Goal: Task Accomplishment & Management: Manage account settings

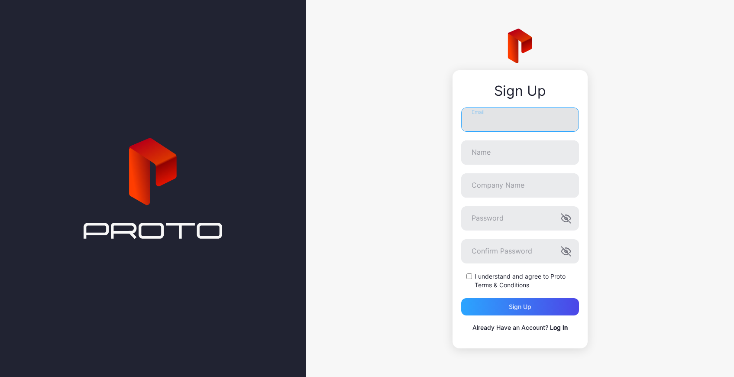
click at [519, 108] on input "Email" at bounding box center [520, 119] width 118 height 24
type input "**********"
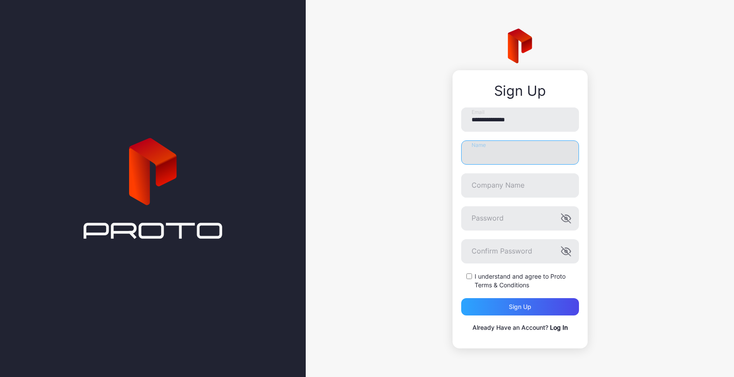
click at [514, 153] on input "Name" at bounding box center [520, 152] width 118 height 24
type input "**********"
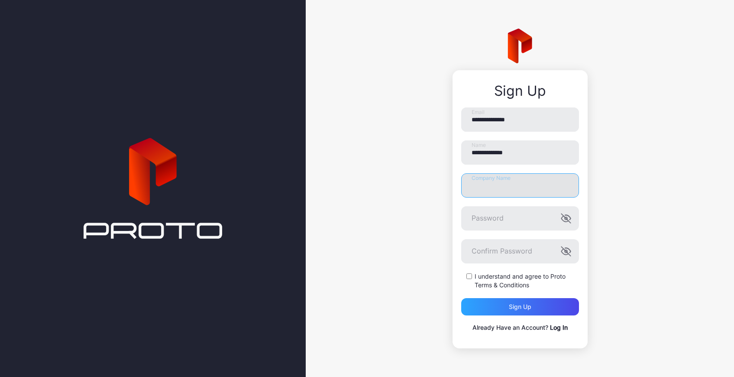
click at [508, 190] on input "Company Name" at bounding box center [520, 185] width 118 height 24
type input "***"
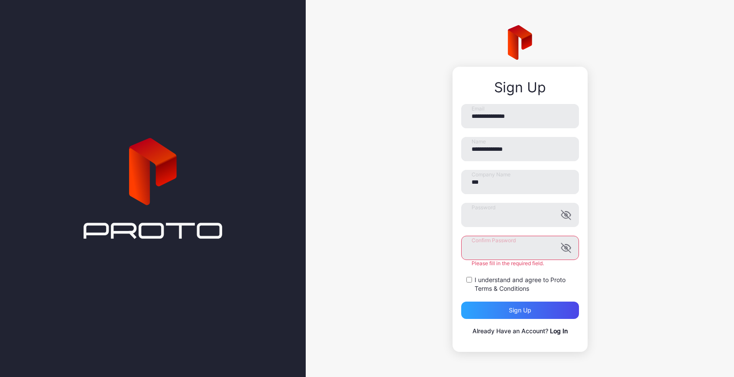
click at [568, 281] on label "I understand and agree to Proto Terms & Conditions" at bounding box center [526, 283] width 104 height 17
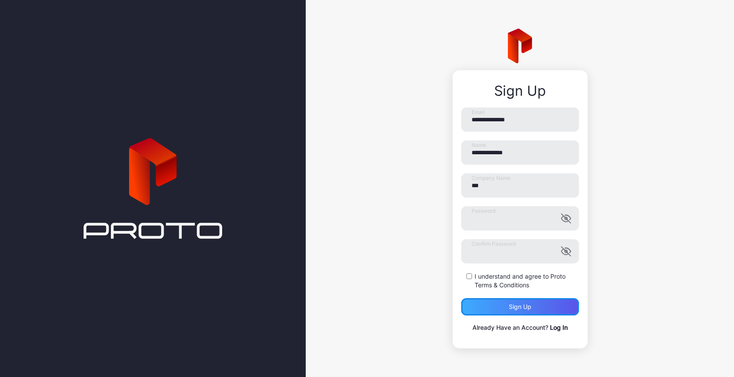
click at [527, 312] on div "Sign up" at bounding box center [520, 306] width 118 height 17
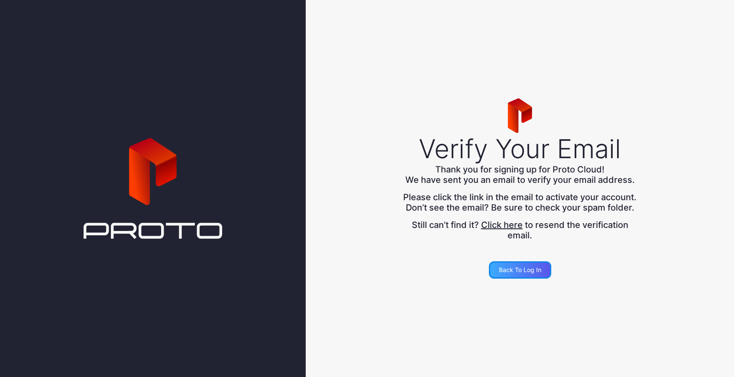
click at [524, 273] on div "Back to Log in" at bounding box center [520, 269] width 42 height 7
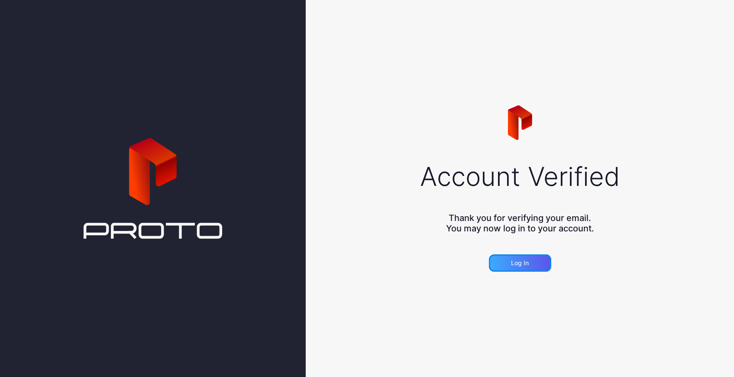
click at [518, 266] on div "Log in" at bounding box center [520, 262] width 62 height 17
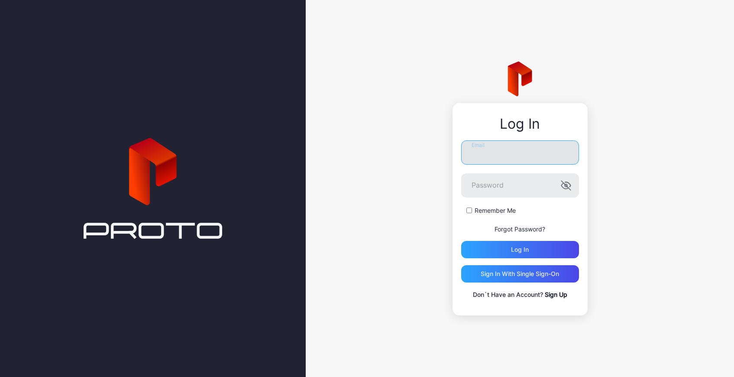
click at [484, 158] on input "Email" at bounding box center [520, 152] width 118 height 24
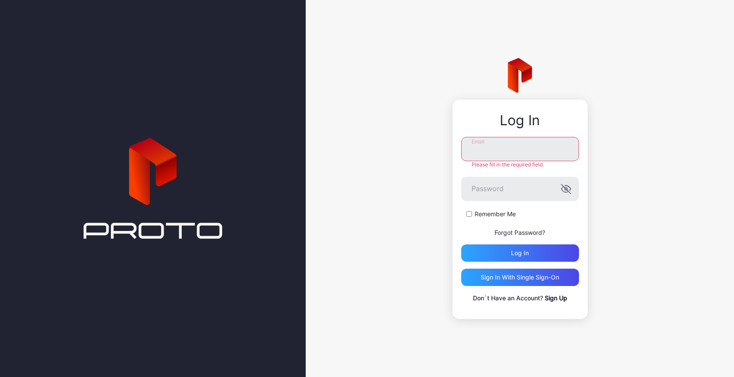
type input "**********"
click at [514, 255] on div "Log in" at bounding box center [520, 252] width 118 height 17
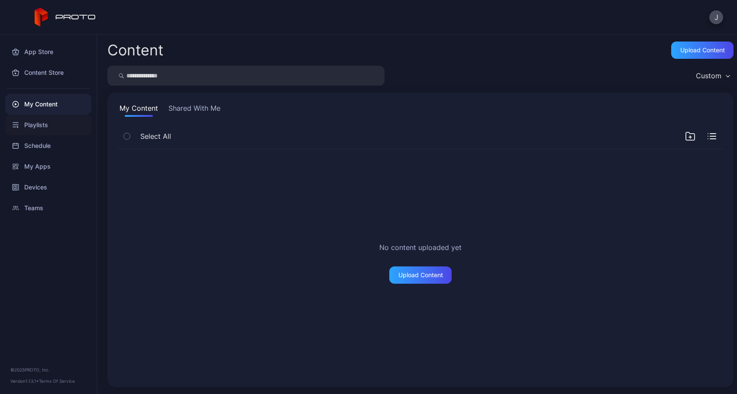
click at [39, 129] on div "Playlists" at bounding box center [48, 125] width 86 height 21
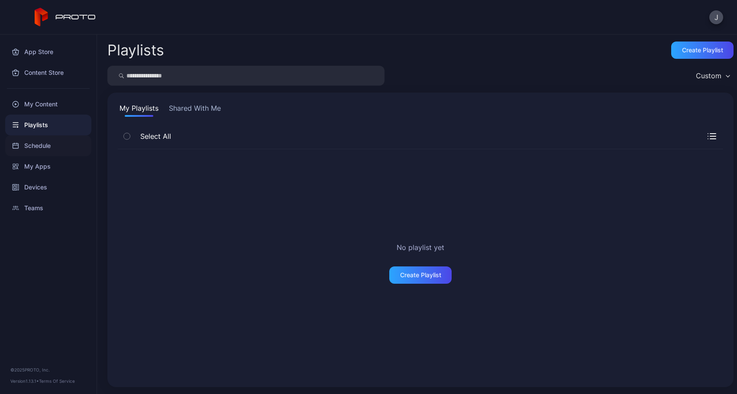
click at [36, 146] on div "Schedule" at bounding box center [48, 145] width 86 height 21
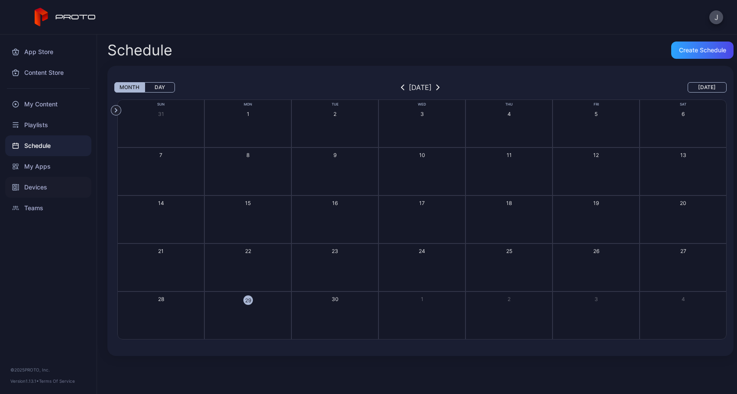
click at [33, 190] on div "Devices" at bounding box center [48, 187] width 86 height 21
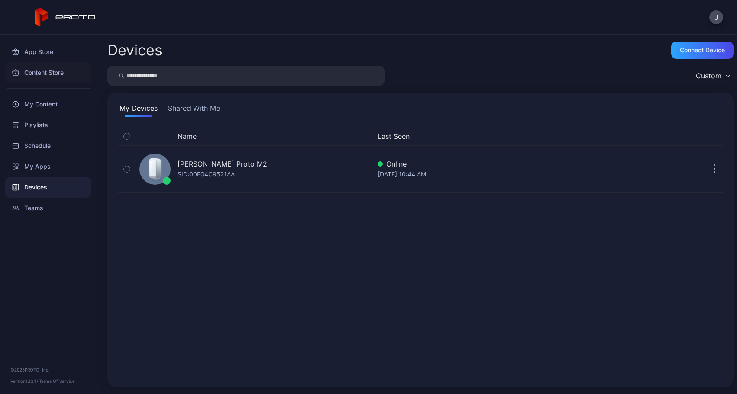
click at [50, 71] on div "Content Store" at bounding box center [48, 72] width 86 height 21
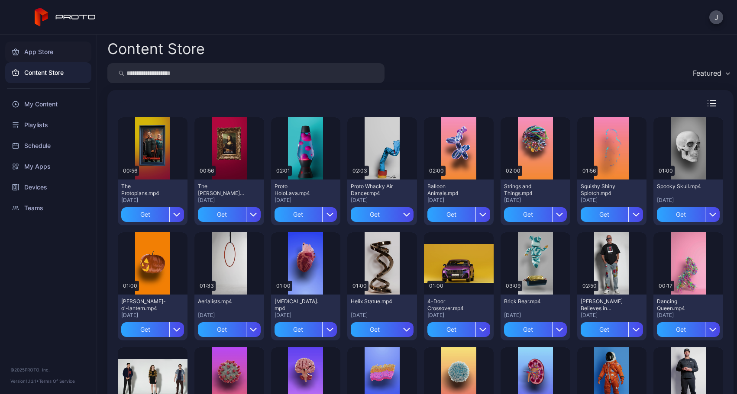
click at [34, 48] on div "App Store" at bounding box center [48, 52] width 86 height 21
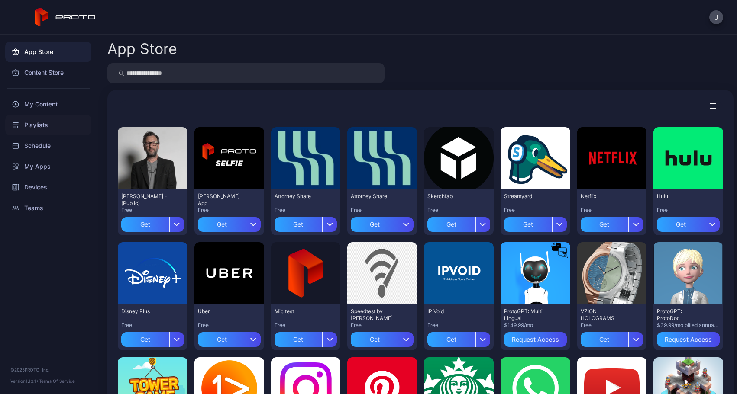
click at [40, 121] on div "Playlists" at bounding box center [48, 125] width 86 height 21
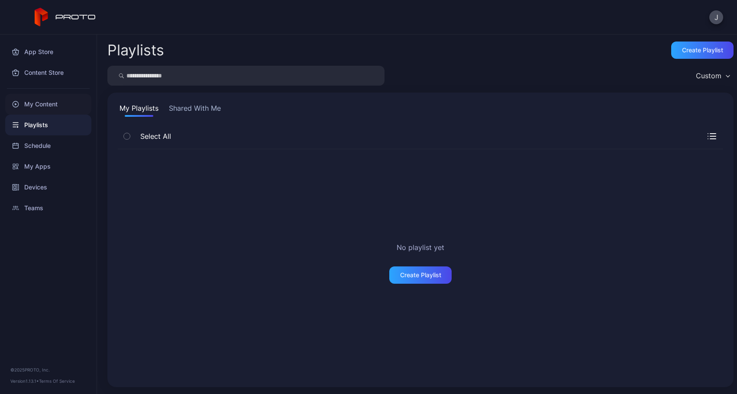
click at [39, 106] on div "My Content" at bounding box center [48, 104] width 86 height 21
click at [36, 75] on div "Content Store" at bounding box center [48, 72] width 86 height 21
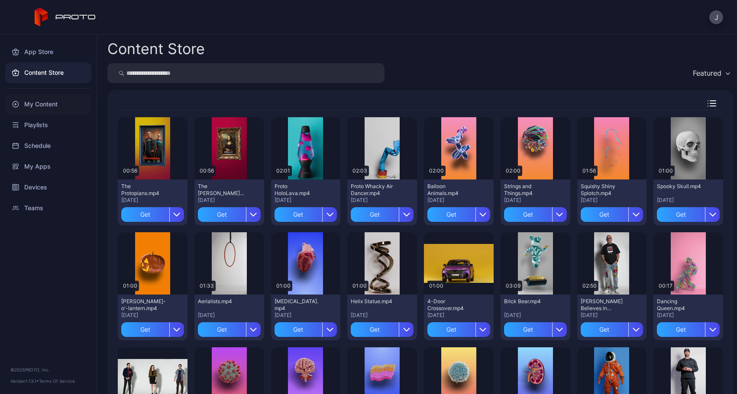
click at [32, 104] on div "My Content" at bounding box center [48, 104] width 86 height 21
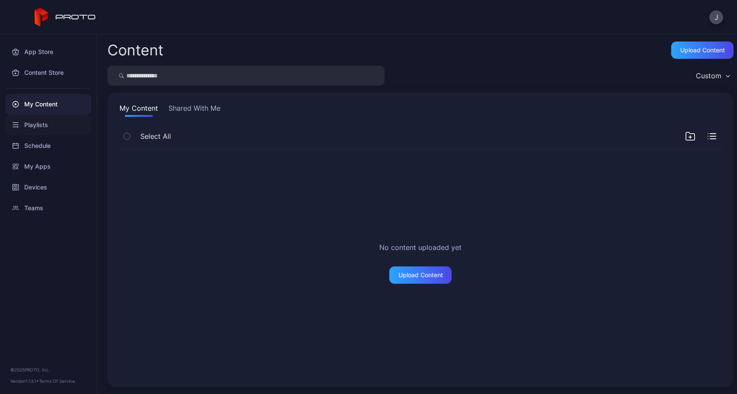
click at [32, 124] on div "Playlists" at bounding box center [48, 125] width 86 height 21
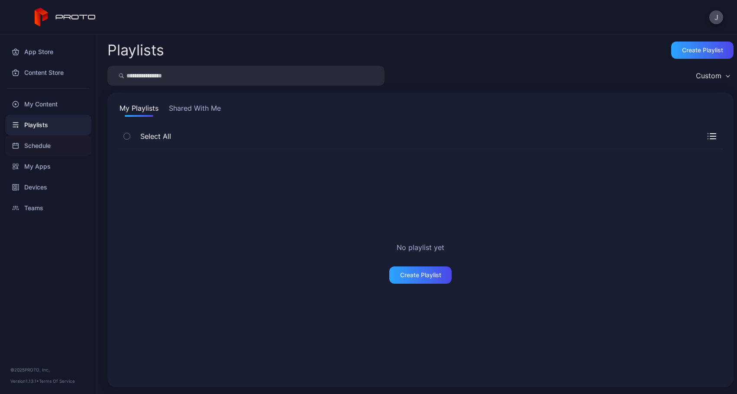
click at [31, 141] on div "Schedule" at bounding box center [48, 145] width 86 height 21
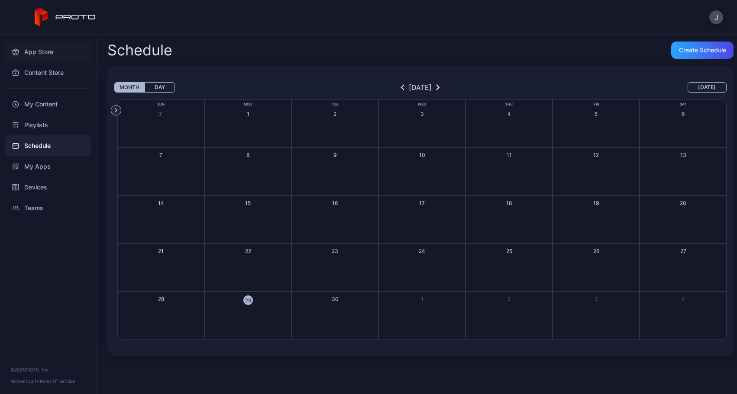
click at [40, 49] on div "App Store" at bounding box center [48, 52] width 86 height 21
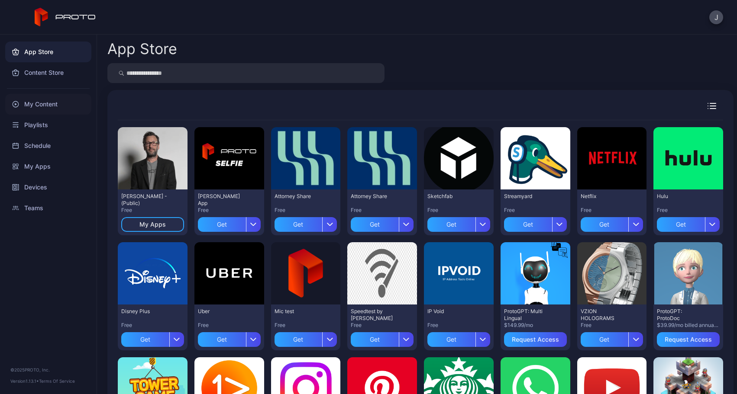
click at [45, 105] on div "My Content" at bounding box center [48, 104] width 86 height 21
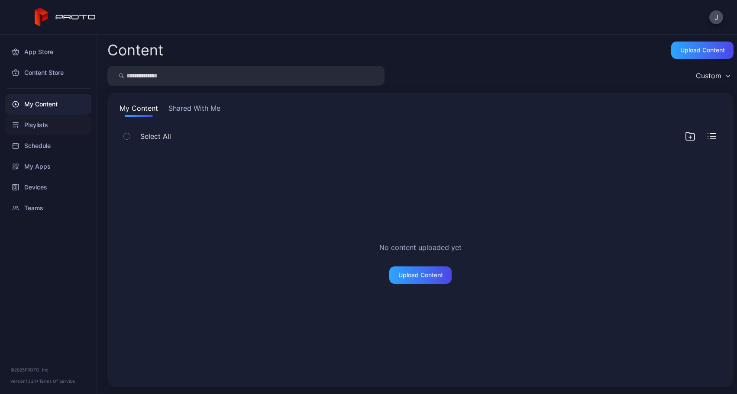
click at [34, 122] on div "Playlists" at bounding box center [48, 125] width 86 height 21
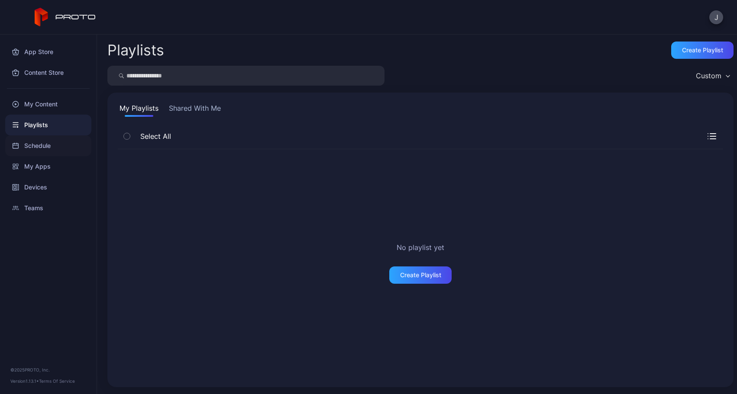
click at [32, 148] on div "Schedule" at bounding box center [48, 145] width 86 height 21
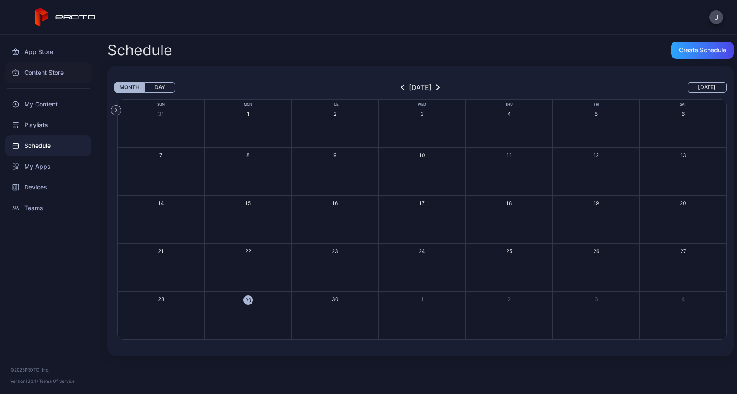
click at [37, 74] on div "Content Store" at bounding box center [48, 72] width 86 height 21
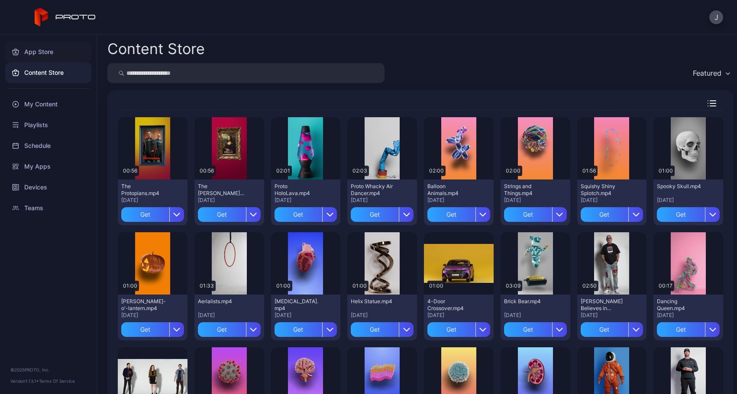
click at [47, 55] on div "App Store" at bounding box center [48, 52] width 86 height 21
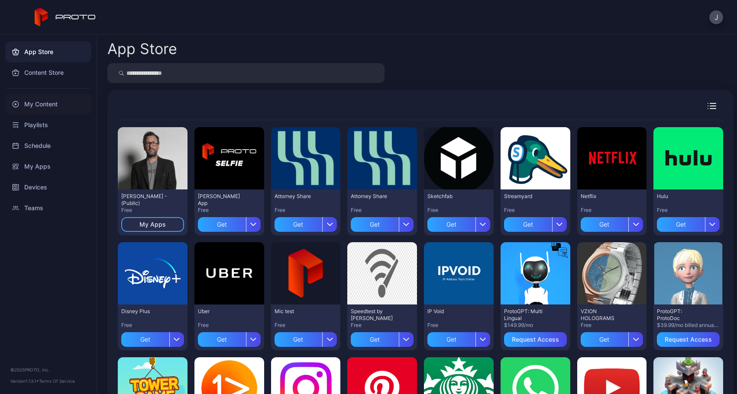
click at [35, 113] on div "My Content" at bounding box center [48, 104] width 86 height 21
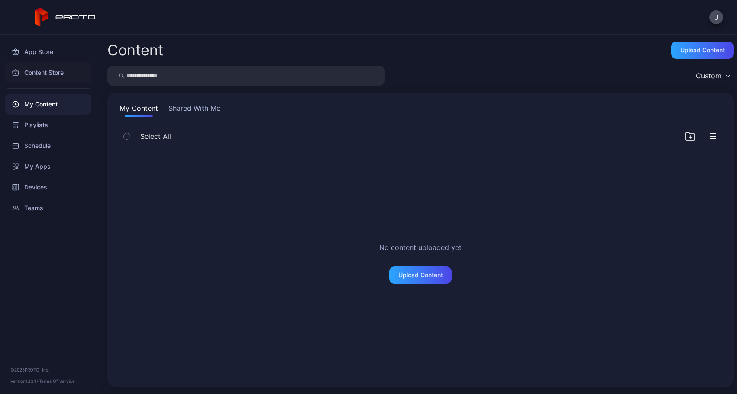
click at [38, 65] on div "Content Store" at bounding box center [48, 72] width 86 height 21
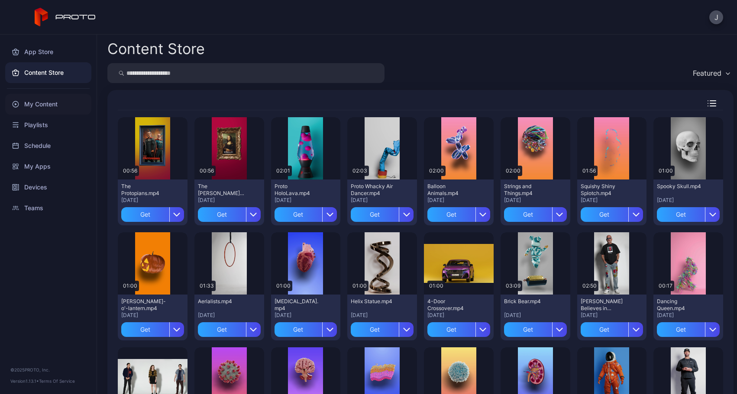
click at [49, 103] on div "My Content" at bounding box center [48, 104] width 86 height 21
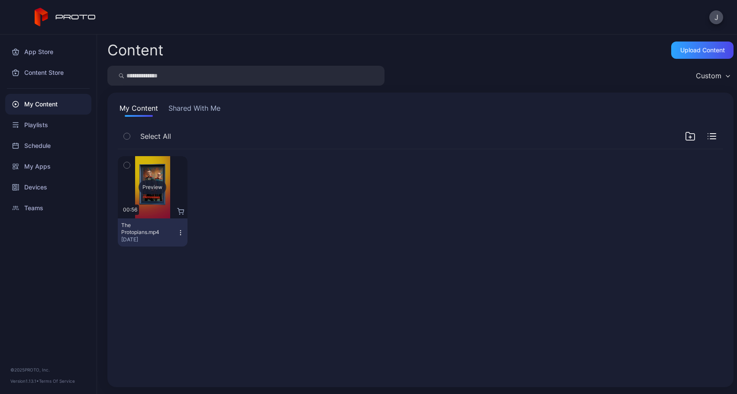
click at [160, 215] on div "Preview" at bounding box center [153, 187] width 70 height 62
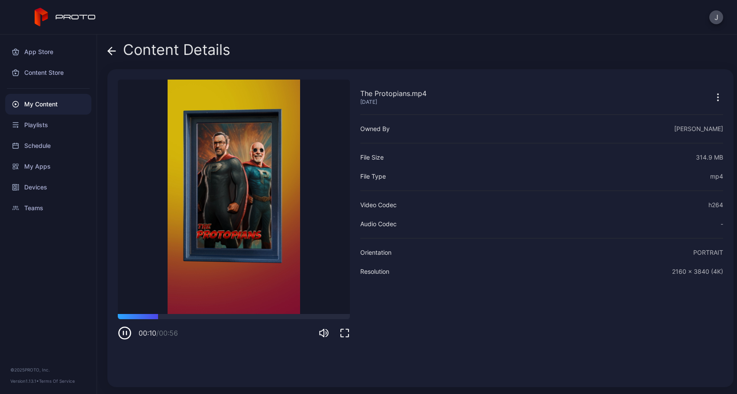
click at [35, 105] on div "My Content" at bounding box center [48, 104] width 86 height 21
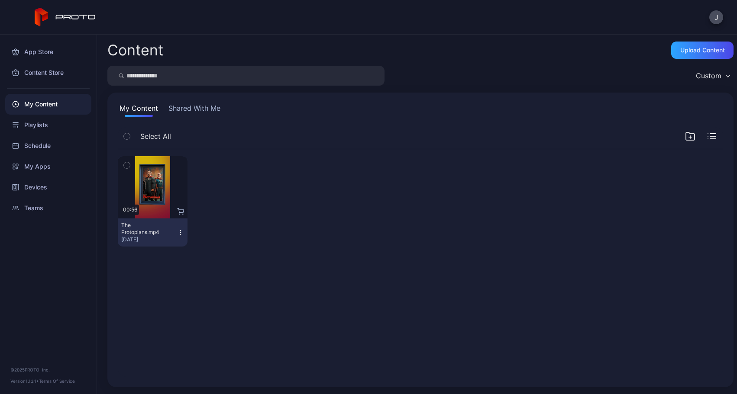
click at [181, 233] on icon "button" at bounding box center [180, 232] width 7 height 7
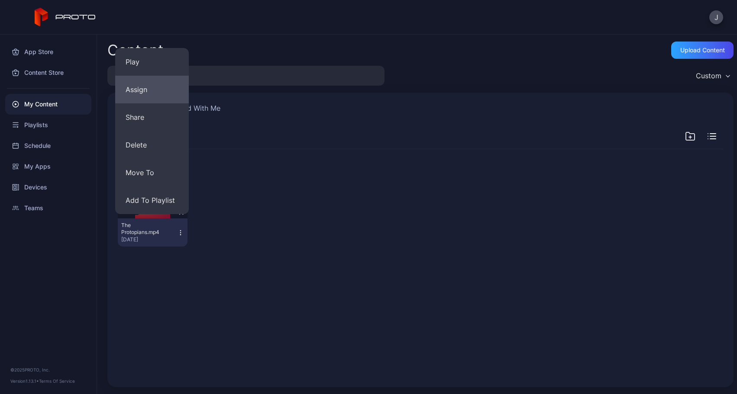
click at [145, 94] on button "Assign" at bounding box center [152, 90] width 74 height 28
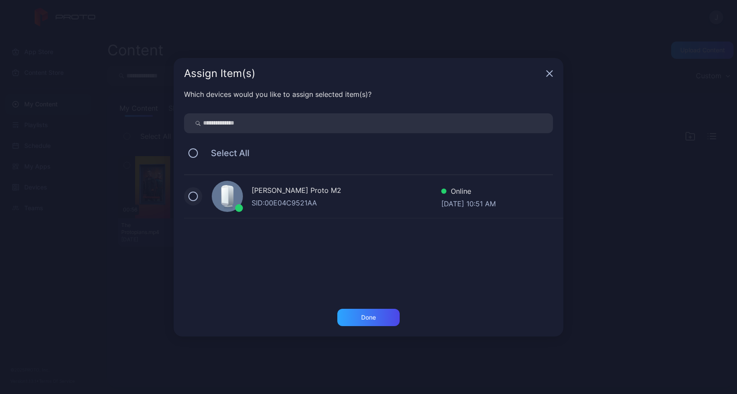
click at [196, 198] on button at bounding box center [193, 197] width 10 height 10
click at [359, 319] on div "Done" at bounding box center [368, 317] width 62 height 17
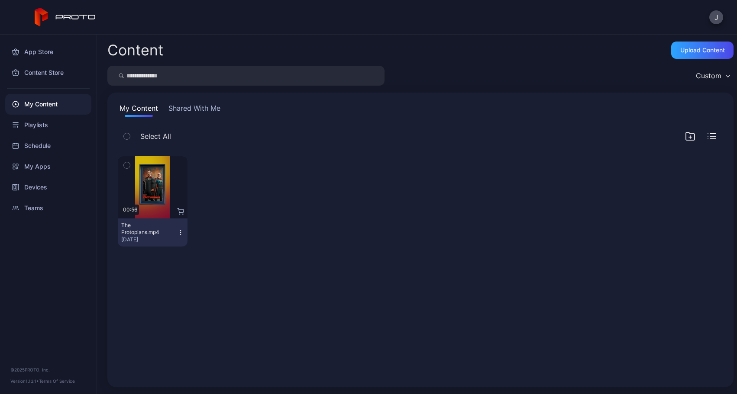
click at [179, 233] on icon "button" at bounding box center [180, 232] width 7 height 7
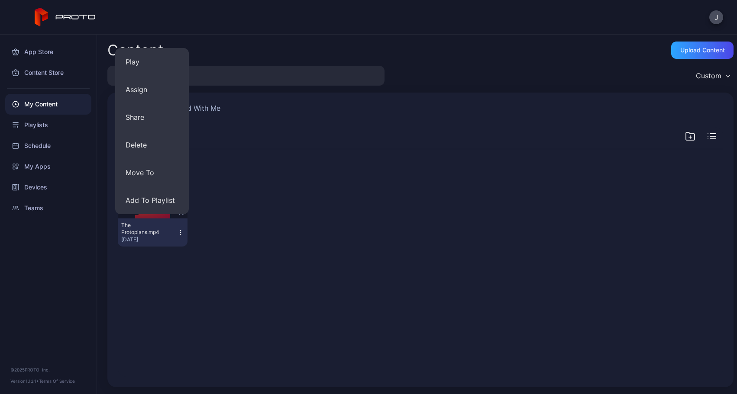
click at [213, 235] on div at bounding box center [229, 201] width 70 height 90
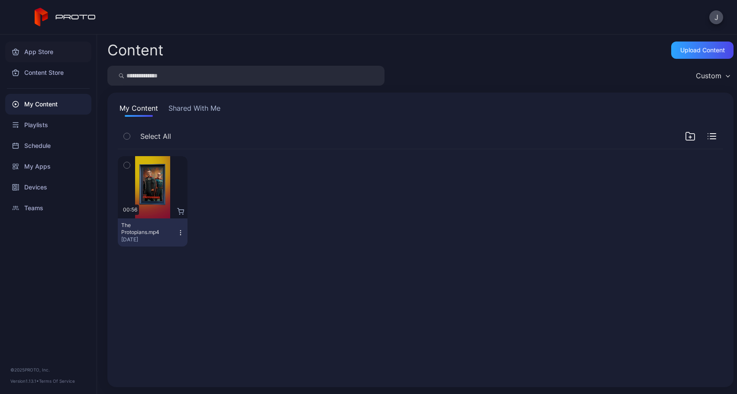
click at [36, 50] on div "App Store" at bounding box center [48, 52] width 86 height 21
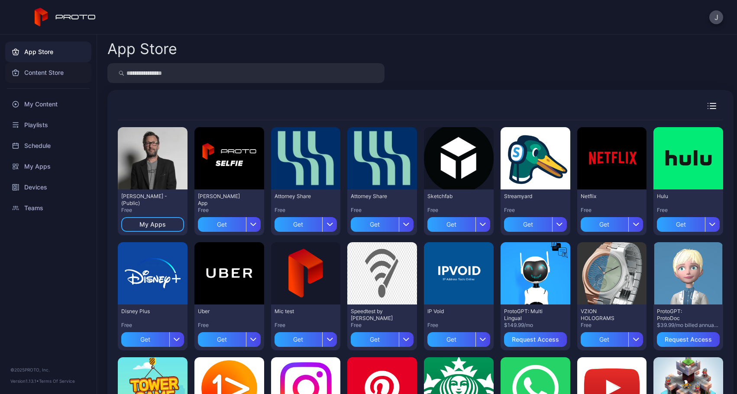
click at [37, 66] on div "Content Store" at bounding box center [48, 72] width 86 height 21
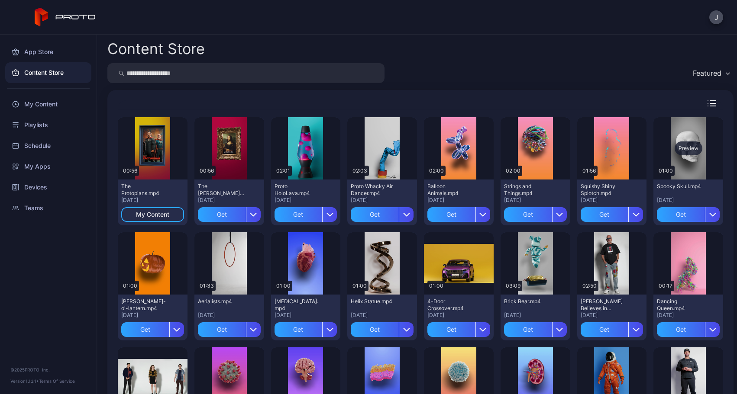
click at [680, 160] on div "Preview" at bounding box center [688, 148] width 70 height 62
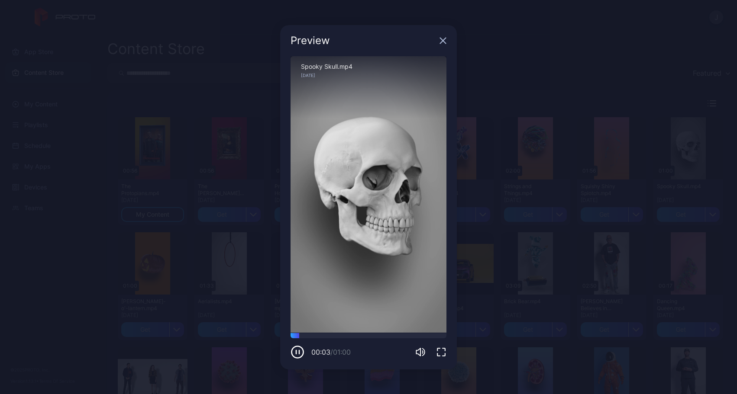
click at [442, 36] on div "Preview" at bounding box center [368, 40] width 177 height 31
click at [445, 42] on icon "button" at bounding box center [443, 41] width 6 height 6
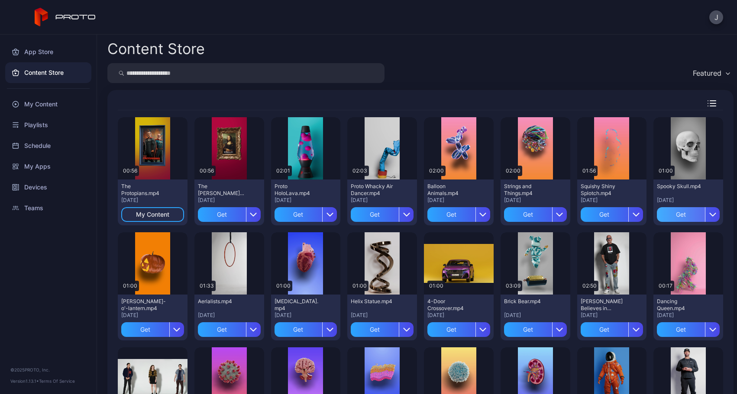
click at [673, 219] on div "Get" at bounding box center [681, 214] width 48 height 15
click at [35, 108] on div "My Content" at bounding box center [48, 104] width 86 height 21
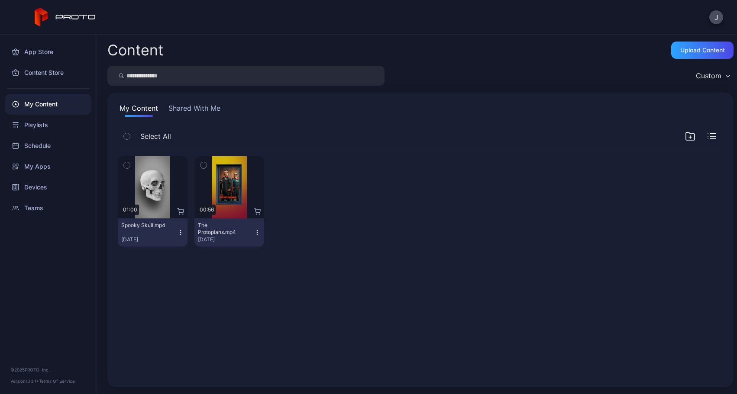
click at [177, 232] on icon "button" at bounding box center [180, 232] width 7 height 7
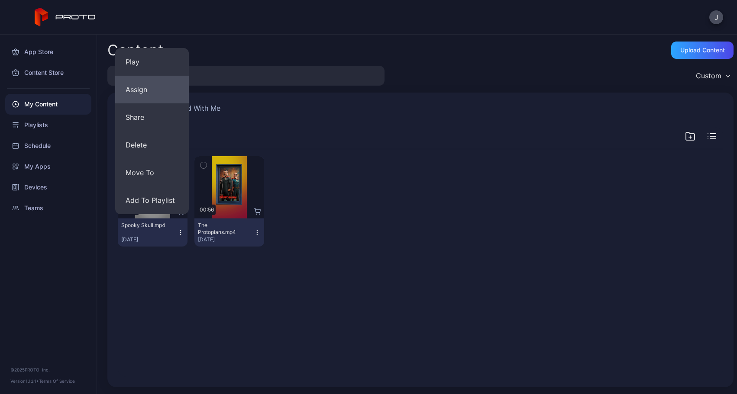
click at [143, 92] on button "Assign" at bounding box center [152, 90] width 74 height 28
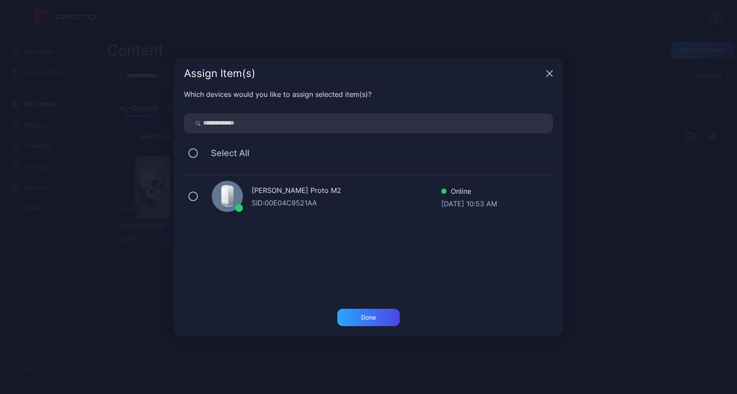
click at [288, 188] on div "[PERSON_NAME] Proto M2" at bounding box center [347, 191] width 190 height 13
click at [379, 321] on div "Done" at bounding box center [368, 317] width 62 height 17
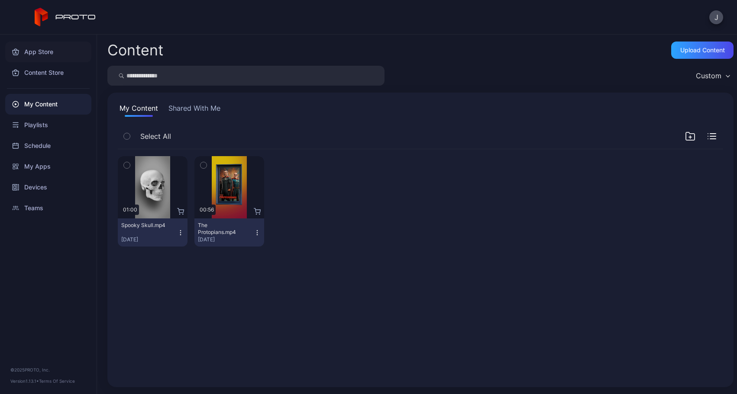
click at [46, 54] on div "App Store" at bounding box center [48, 52] width 86 height 21
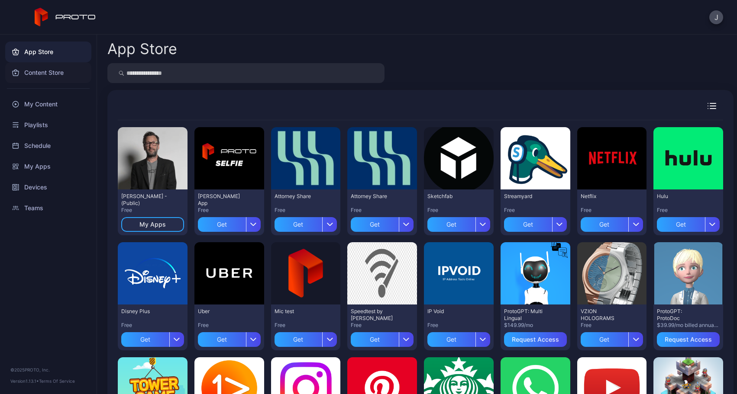
click at [54, 71] on div "Content Store" at bounding box center [48, 72] width 86 height 21
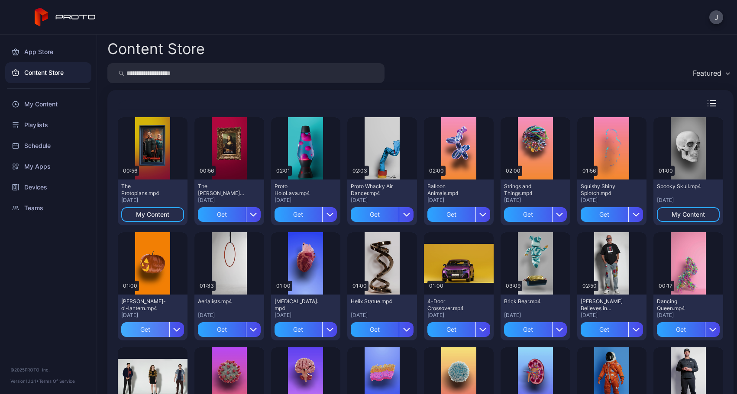
click at [145, 332] on div "Get" at bounding box center [145, 330] width 48 height 15
click at [55, 105] on div "My Content" at bounding box center [48, 104] width 86 height 21
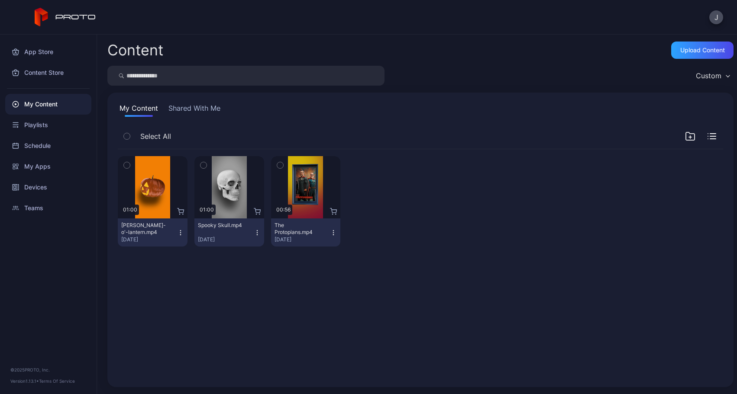
click at [179, 234] on icon "button" at bounding box center [180, 232] width 7 height 7
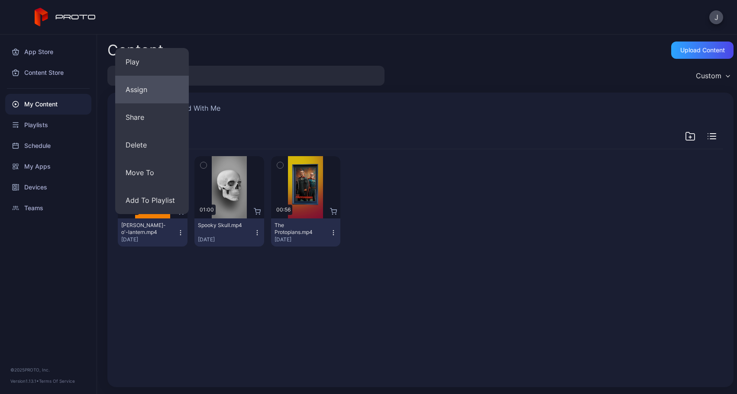
click at [155, 92] on button "Assign" at bounding box center [152, 90] width 74 height 28
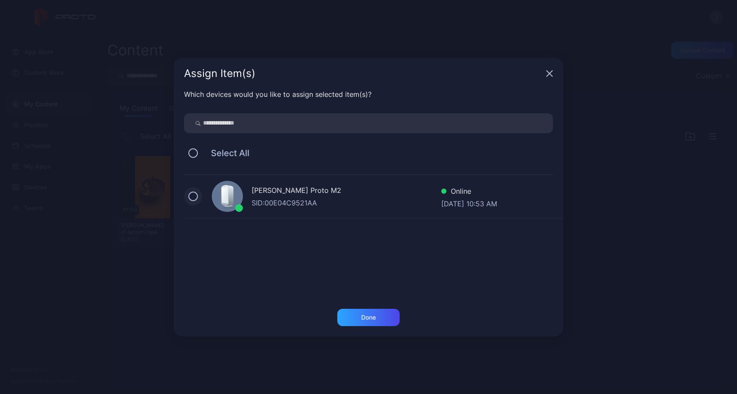
click at [196, 197] on button at bounding box center [193, 197] width 10 height 10
click at [368, 319] on div "Done" at bounding box center [368, 317] width 15 height 7
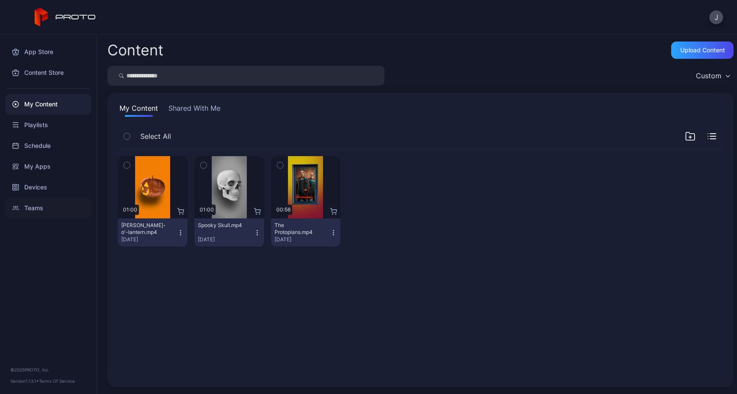
click at [33, 212] on div "Teams" at bounding box center [48, 208] width 86 height 21
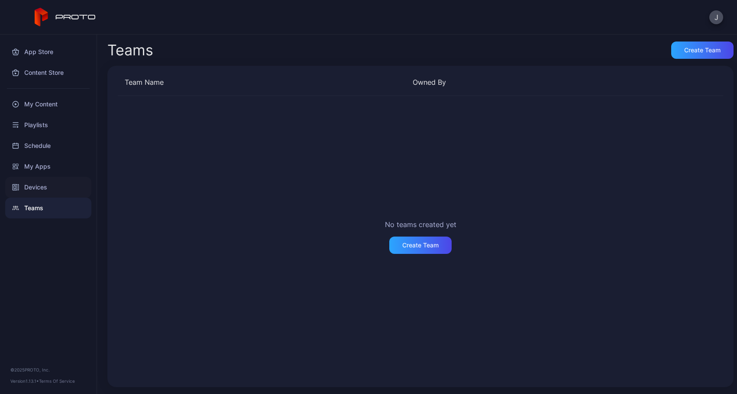
click at [47, 187] on div "Devices" at bounding box center [48, 187] width 86 height 21
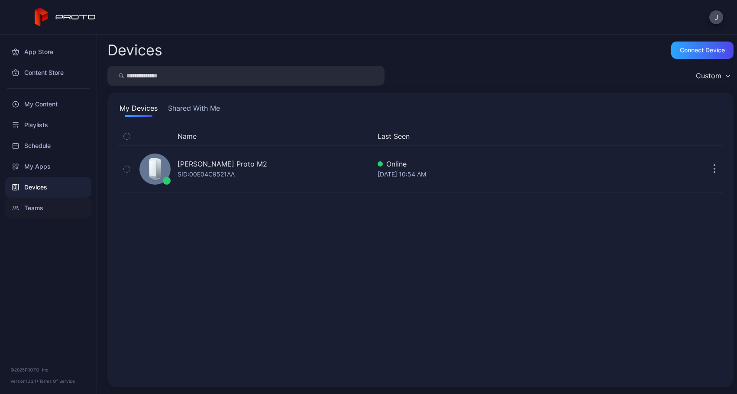
click at [42, 203] on div "Teams" at bounding box center [48, 208] width 86 height 21
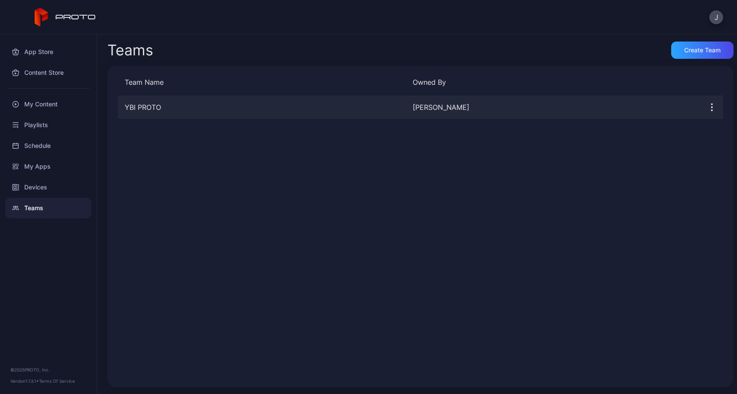
click at [426, 108] on div "Jessica Sprowl" at bounding box center [553, 107] width 281 height 10
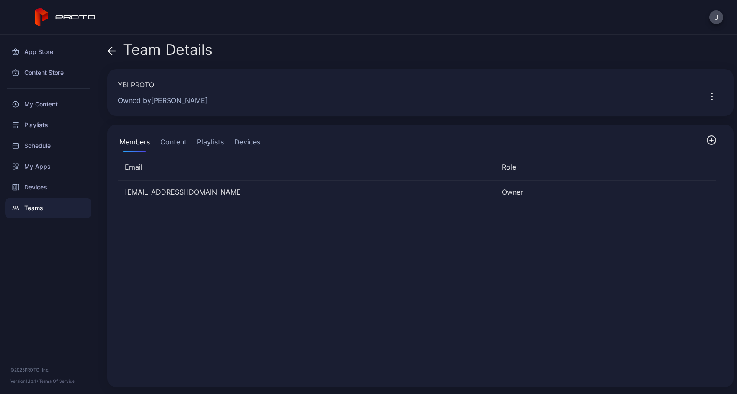
click at [706, 100] on icon "button" at bounding box center [711, 96] width 10 height 10
click at [522, 116] on div "Team Details YBI PROTO Owned by Jessica Sprowl Members Content Playlists Device…" at bounding box center [417, 215] width 640 height 360
click at [707, 142] on icon "button" at bounding box center [711, 140] width 9 height 9
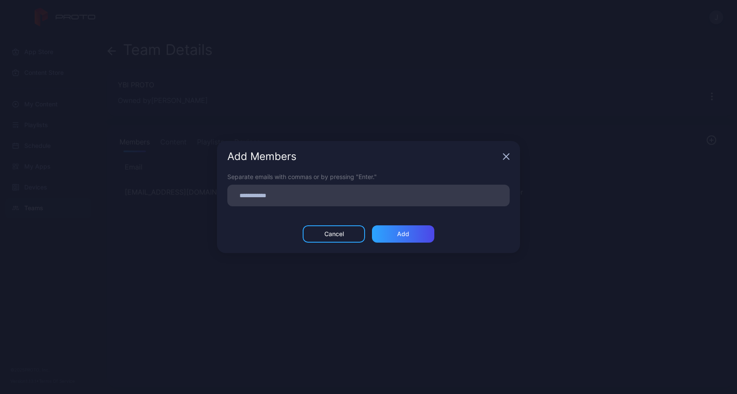
click at [274, 200] on input at bounding box center [368, 195] width 272 height 11
type input "*"
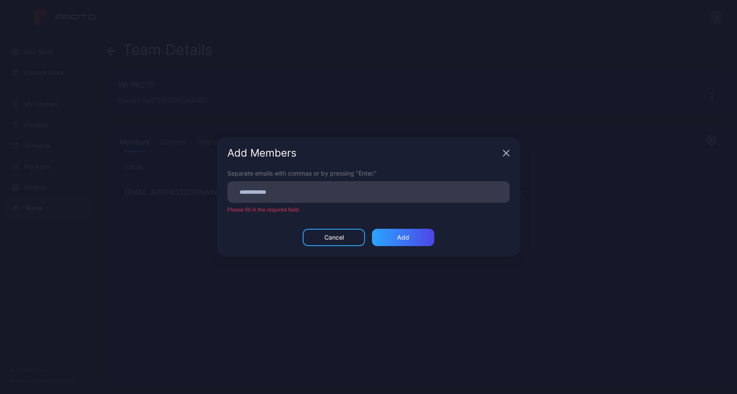
click at [513, 157] on div "Add Members" at bounding box center [368, 153] width 303 height 31
click at [510, 154] on div "Add Members" at bounding box center [368, 153] width 303 height 31
click at [504, 153] on icon "button" at bounding box center [506, 153] width 7 height 7
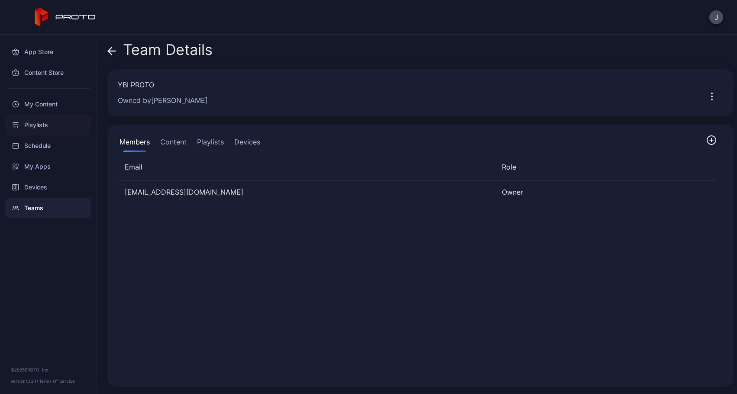
click at [43, 128] on div "Playlists" at bounding box center [48, 125] width 86 height 21
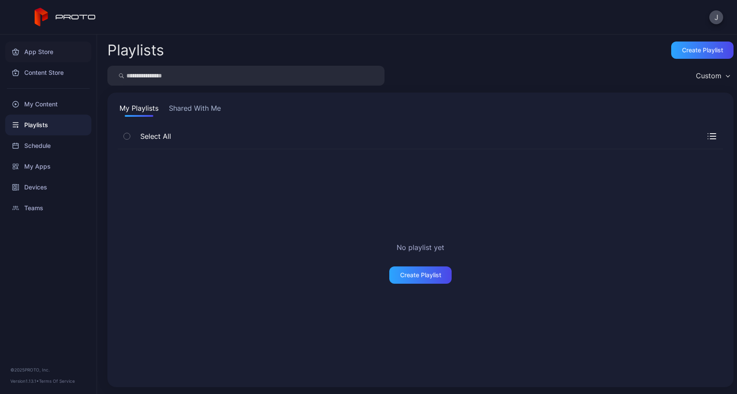
click at [39, 44] on div "App Store" at bounding box center [48, 52] width 86 height 21
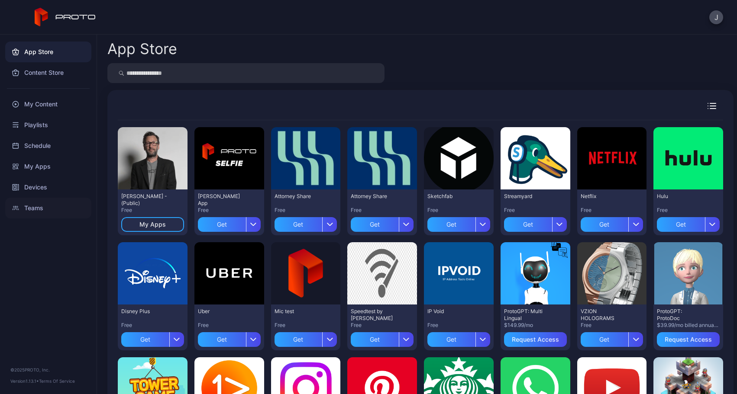
click at [35, 209] on div "Teams" at bounding box center [48, 208] width 86 height 21
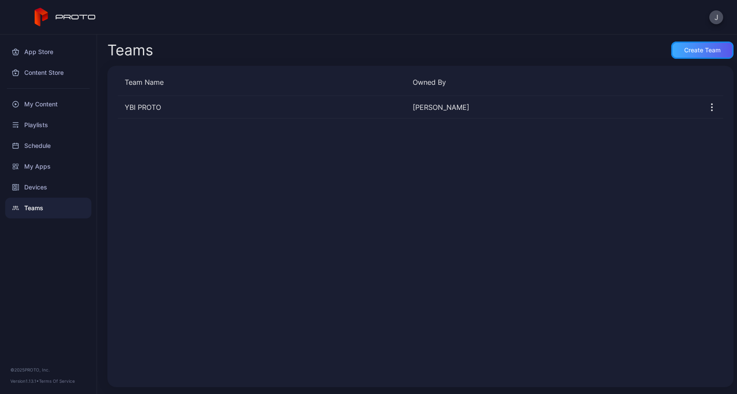
click at [689, 55] on div "Create Team" at bounding box center [702, 50] width 62 height 17
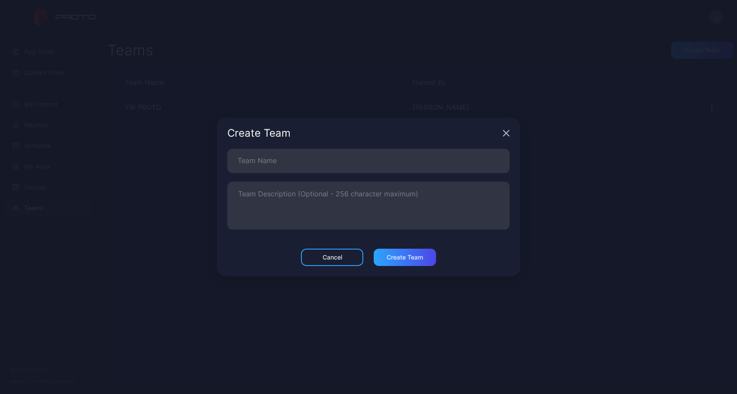
click at [506, 134] on icon "button" at bounding box center [506, 134] width 6 height 6
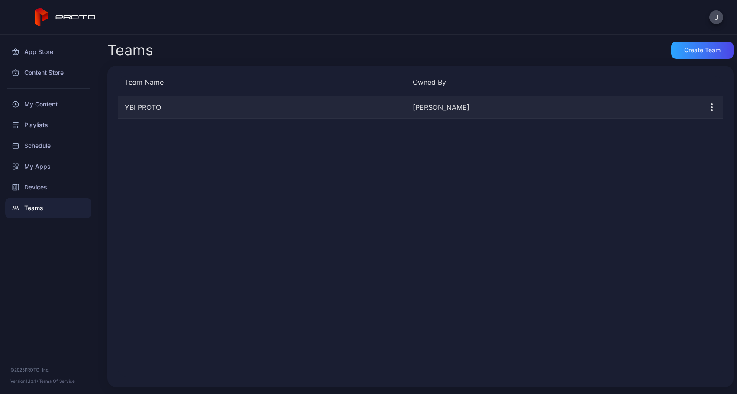
click at [314, 110] on div "YBI PROTO" at bounding box center [262, 107] width 288 height 10
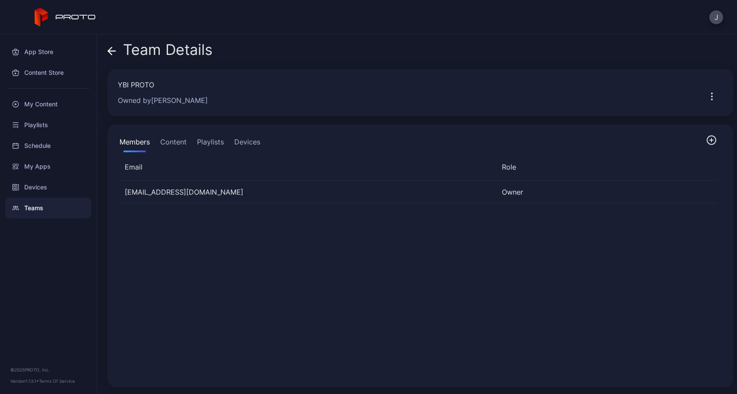
click at [710, 140] on icon "button" at bounding box center [711, 140] width 3 height 0
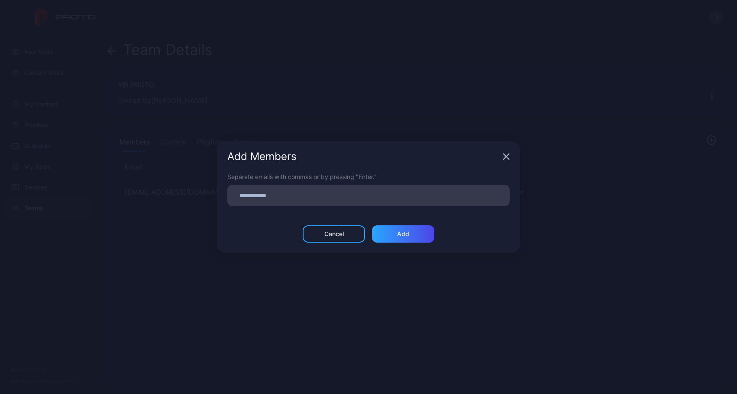
click at [301, 198] on input at bounding box center [368, 195] width 272 height 11
paste input
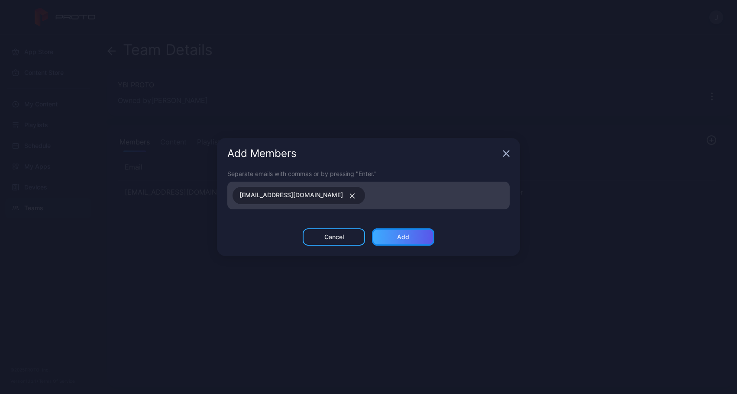
click at [402, 236] on div "Add" at bounding box center [403, 237] width 12 height 7
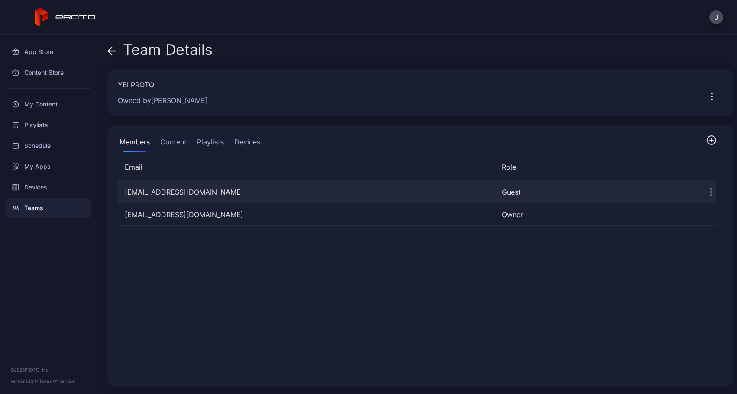
click at [706, 194] on icon "button" at bounding box center [711, 192] width 10 height 10
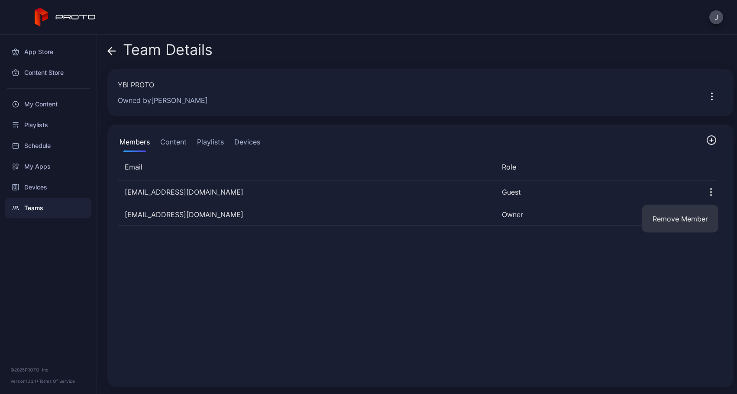
click at [590, 156] on div "Members Content Playlists Devices Email Role ejadue@ybi.org Guest jsprowl@ybi.o…" at bounding box center [420, 256] width 626 height 263
click at [706, 142] on icon "button" at bounding box center [711, 140] width 10 height 10
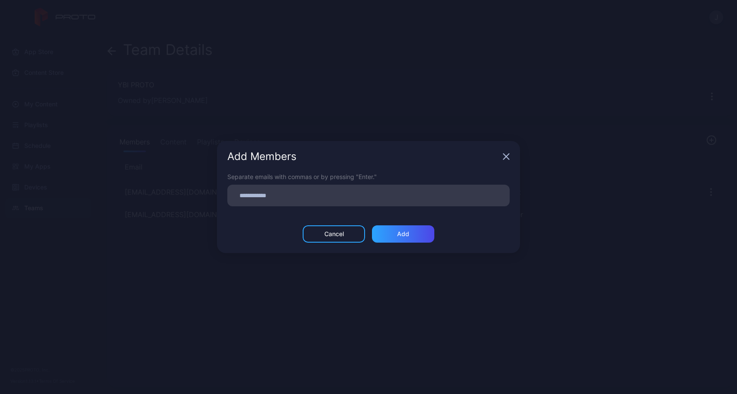
click at [289, 203] on div at bounding box center [370, 195] width 277 height 16
click at [285, 199] on input at bounding box center [368, 195] width 272 height 11
paste input
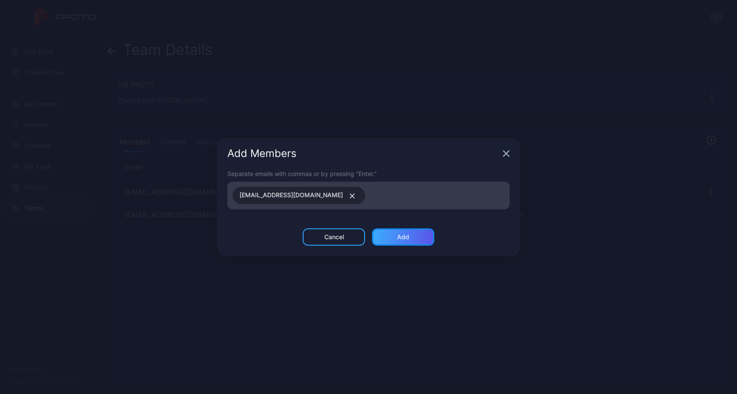
click at [389, 236] on div "Add" at bounding box center [403, 237] width 62 height 17
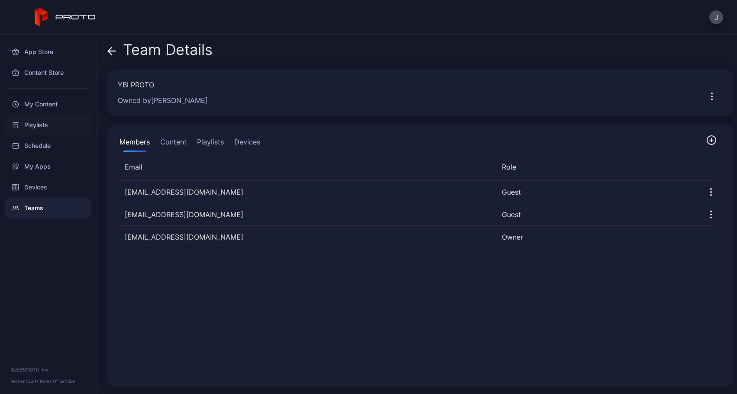
click at [42, 129] on div "Playlists" at bounding box center [48, 125] width 86 height 21
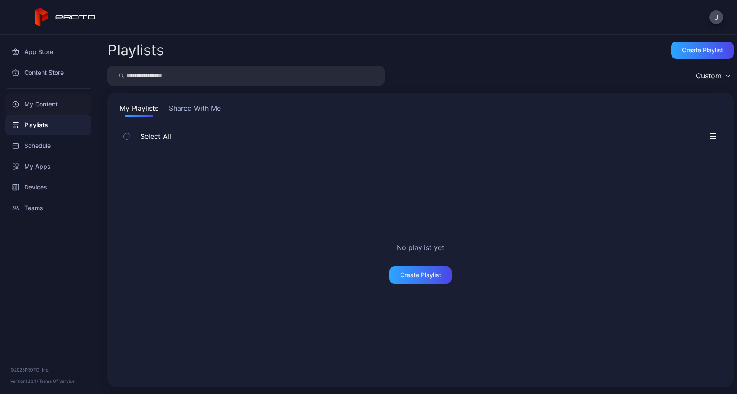
click at [44, 102] on div "My Content" at bounding box center [48, 104] width 86 height 21
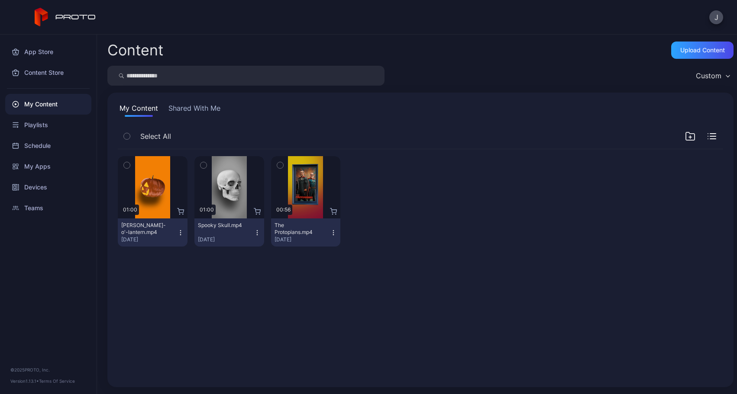
click at [48, 106] on div "My Content" at bounding box center [48, 104] width 86 height 21
click at [30, 123] on div "Playlists" at bounding box center [48, 125] width 86 height 21
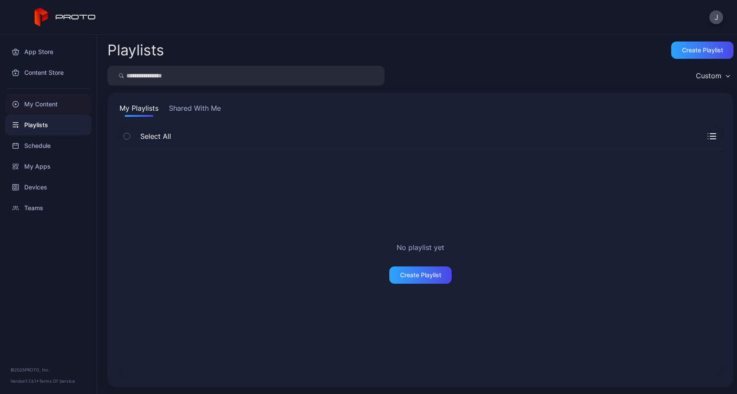
click at [35, 106] on div "My Content" at bounding box center [48, 104] width 86 height 21
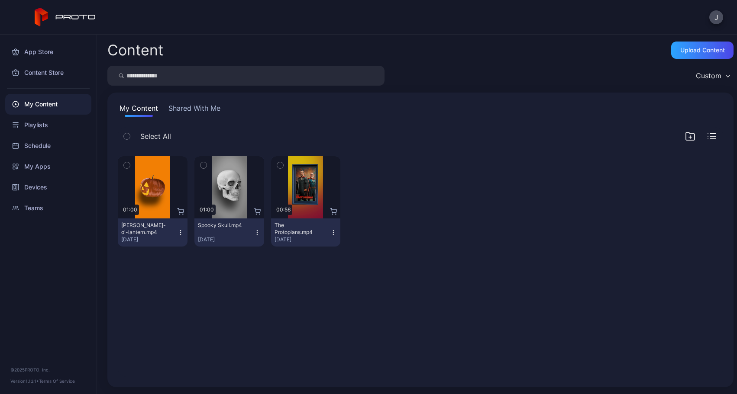
click at [188, 109] on button "Shared With Me" at bounding box center [194, 110] width 55 height 14
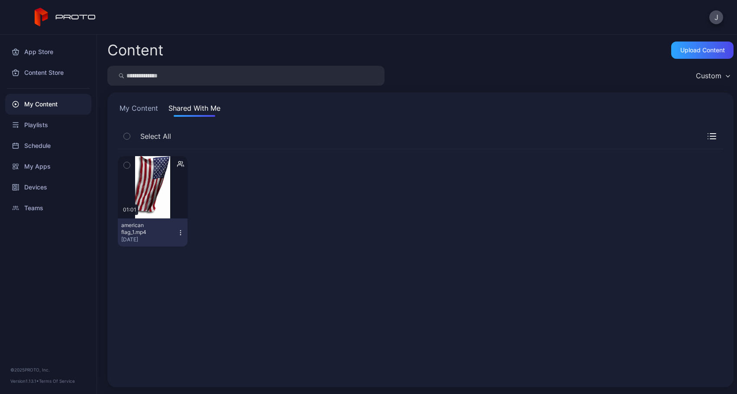
click at [179, 230] on icon "button" at bounding box center [180, 232] width 7 height 7
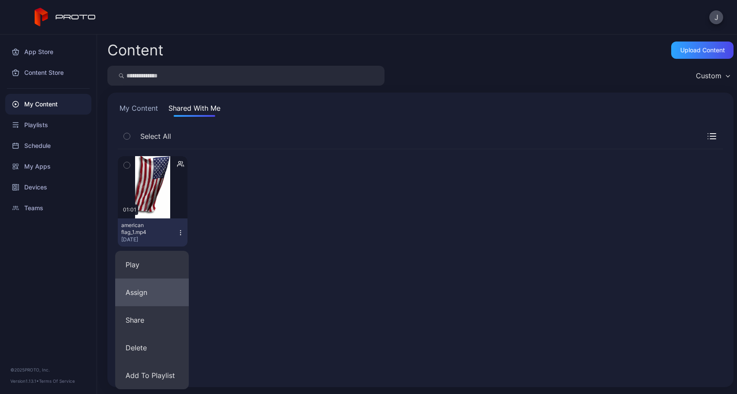
click at [155, 300] on button "Assign" at bounding box center [152, 293] width 74 height 28
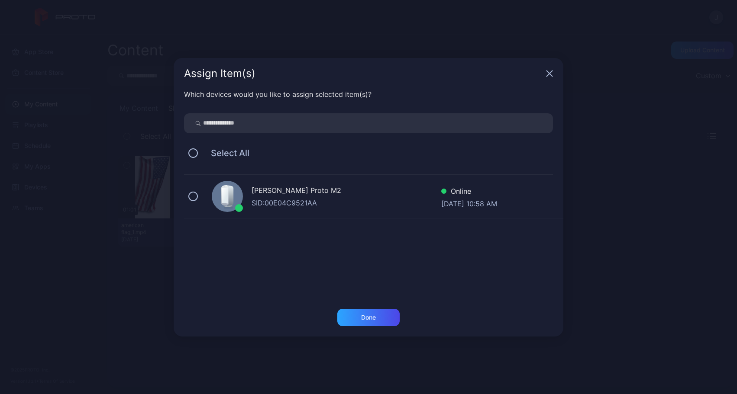
click at [269, 194] on div "[PERSON_NAME] Proto M2" at bounding box center [347, 191] width 190 height 13
click at [389, 319] on div "Done" at bounding box center [368, 317] width 62 height 17
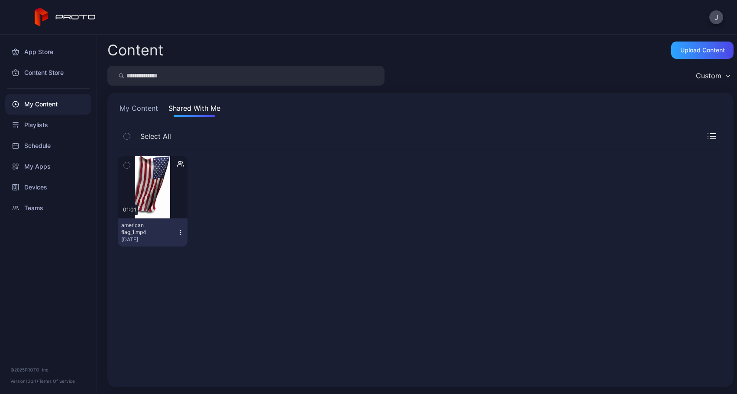
click at [135, 108] on button "My Content" at bounding box center [139, 110] width 42 height 14
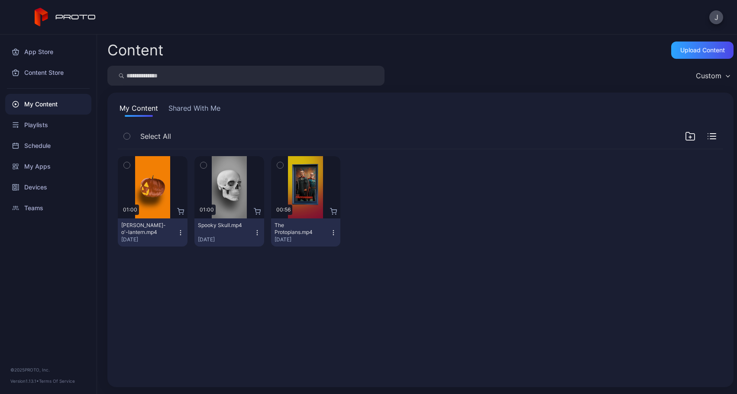
click at [188, 110] on button "Shared With Me" at bounding box center [194, 110] width 55 height 14
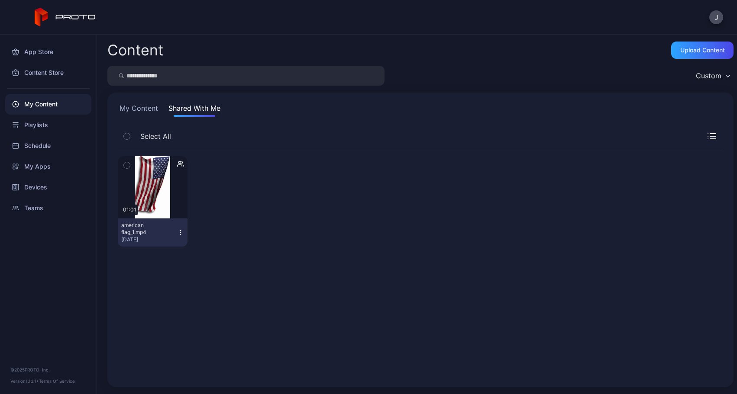
click at [150, 110] on button "My Content" at bounding box center [139, 110] width 42 height 14
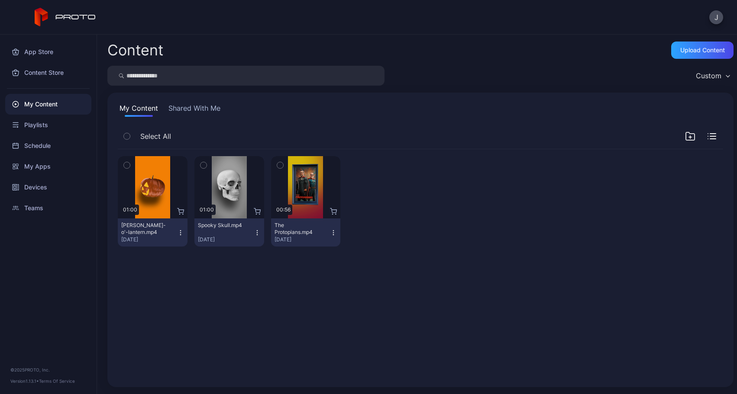
click at [182, 112] on button "Shared With Me" at bounding box center [194, 110] width 55 height 14
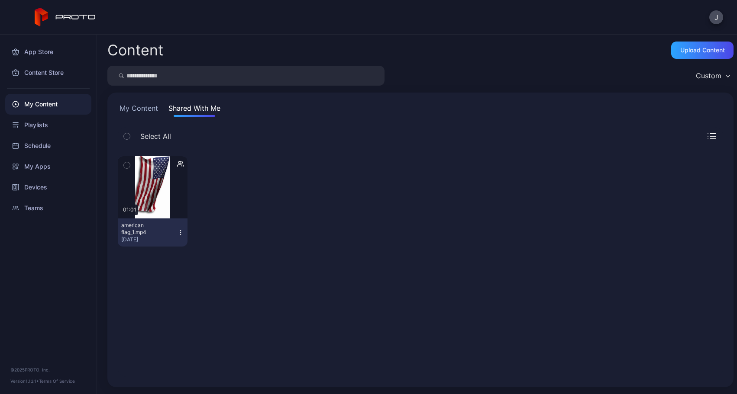
click at [133, 112] on button "My Content" at bounding box center [139, 110] width 42 height 14
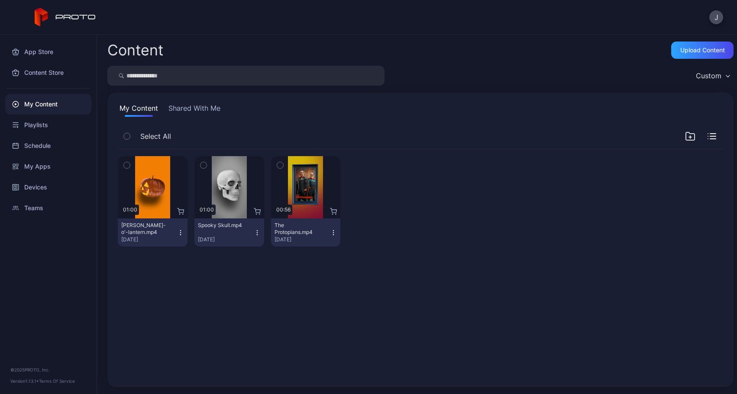
click at [204, 112] on button "Shared With Me" at bounding box center [194, 110] width 55 height 14
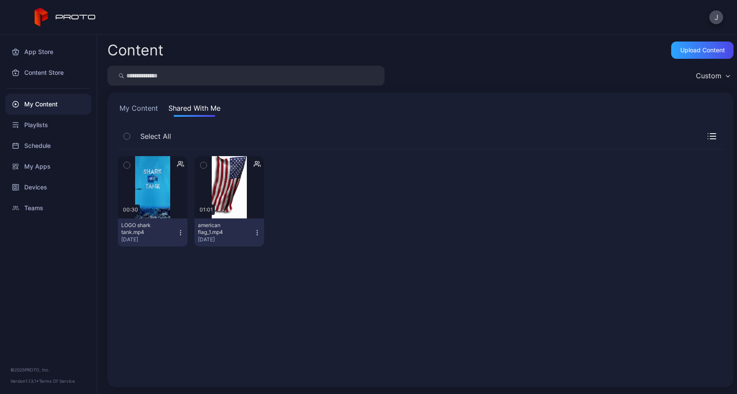
click at [179, 234] on icon "button" at bounding box center [180, 232] width 7 height 7
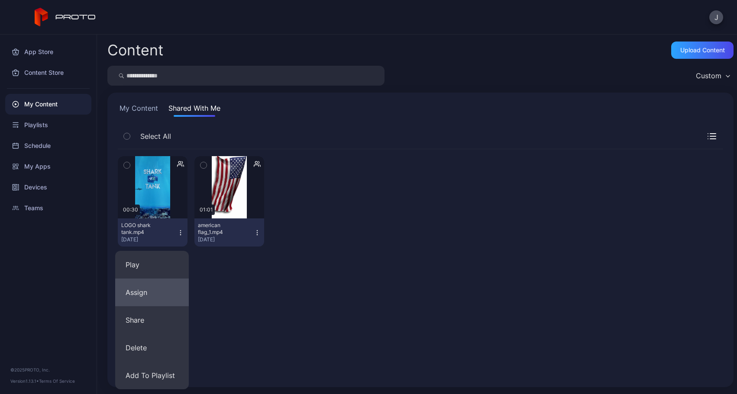
click at [174, 296] on button "Assign" at bounding box center [152, 293] width 74 height 28
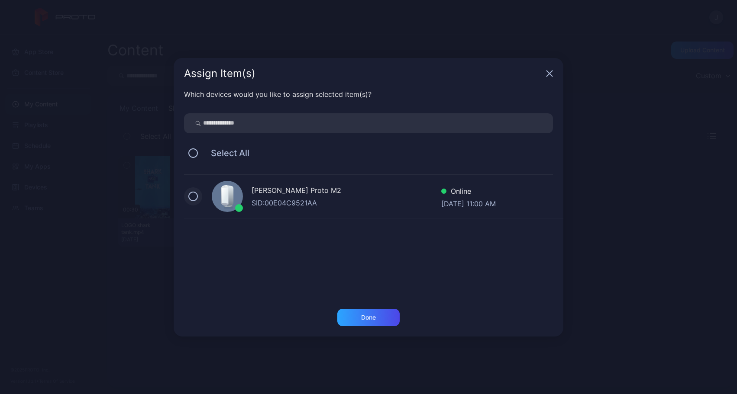
click at [194, 195] on button at bounding box center [193, 197] width 10 height 10
click at [374, 323] on div "Done" at bounding box center [368, 317] width 62 height 17
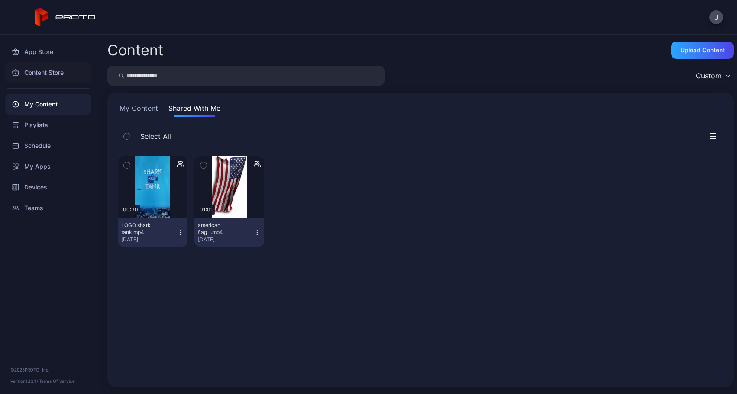
click at [39, 72] on div "Content Store" at bounding box center [48, 72] width 86 height 21
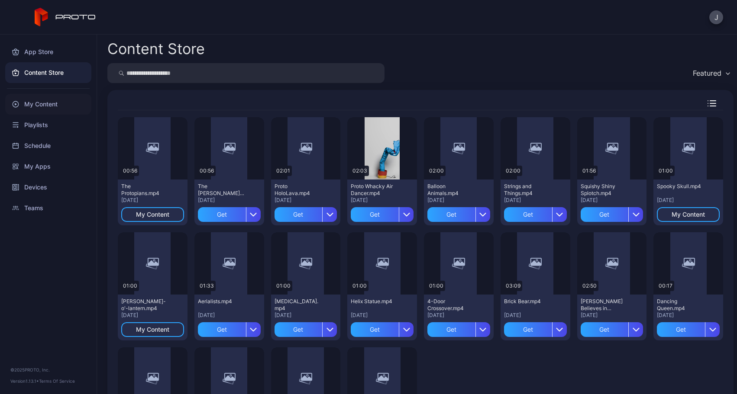
click at [37, 106] on div "My Content" at bounding box center [48, 104] width 86 height 21
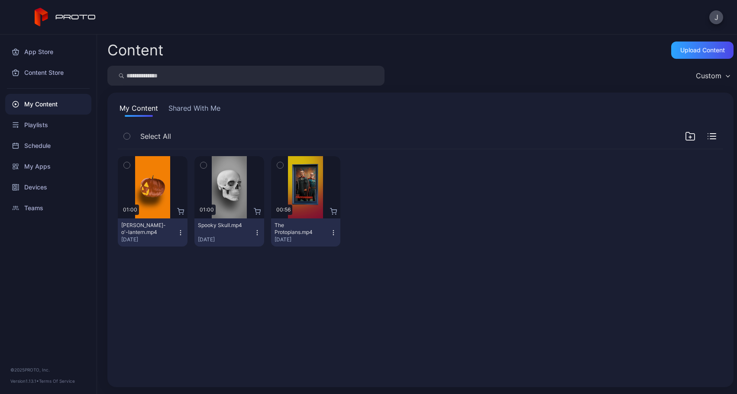
click at [184, 110] on button "Shared With Me" at bounding box center [194, 110] width 55 height 14
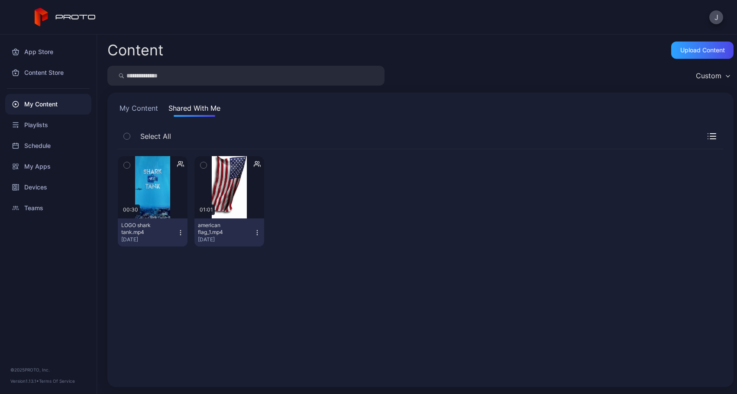
click at [140, 112] on button "My Content" at bounding box center [139, 110] width 42 height 14
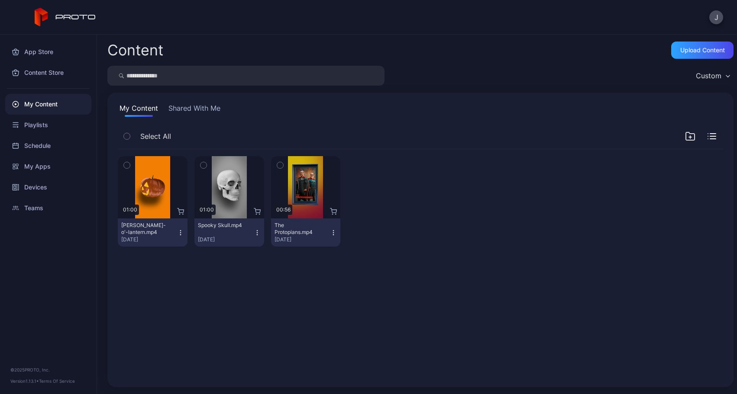
click at [180, 103] on button "Shared With Me" at bounding box center [194, 110] width 55 height 14
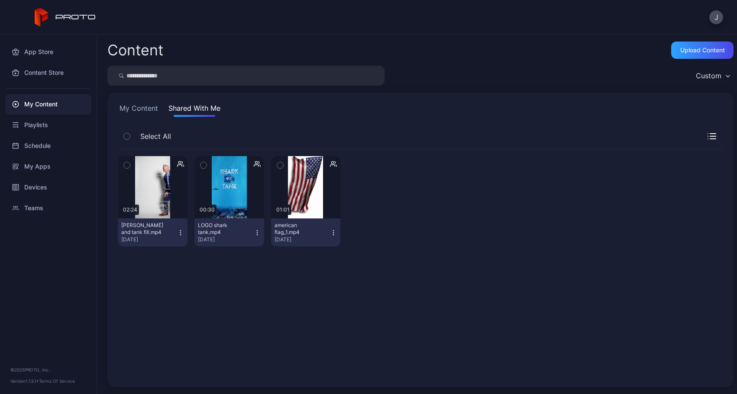
click at [180, 234] on icon "button" at bounding box center [180, 232] width 7 height 7
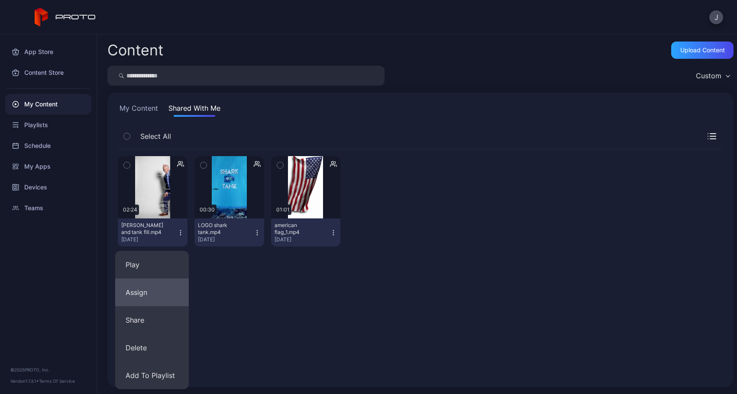
click at [170, 291] on button "Assign" at bounding box center [152, 293] width 74 height 28
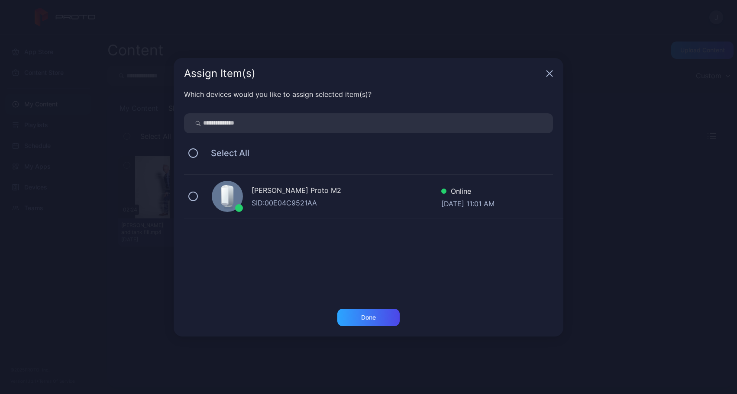
click at [249, 199] on div "Jessica Sprowl's Proto M2 SID: 00E04C9521AA Online Sep 29, 2025 at 11:01 AM" at bounding box center [373, 196] width 379 height 43
click at [389, 320] on div "Done" at bounding box center [368, 317] width 62 height 17
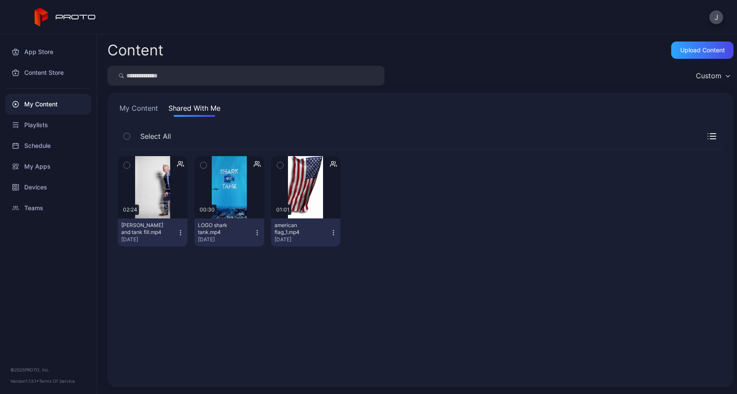
click at [133, 109] on button "My Content" at bounding box center [139, 110] width 42 height 14
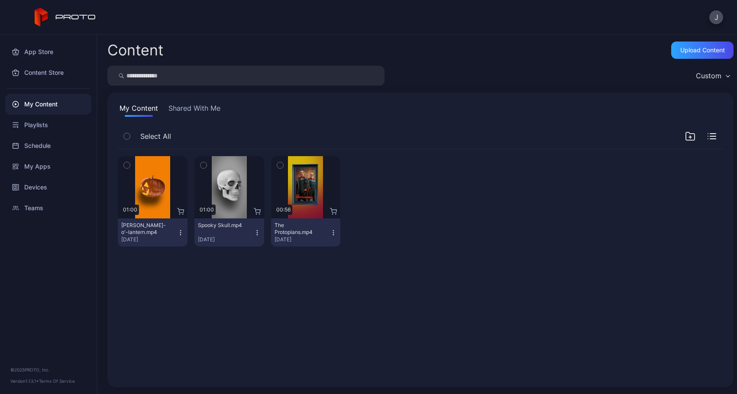
click at [193, 114] on button "Shared With Me" at bounding box center [194, 110] width 55 height 14
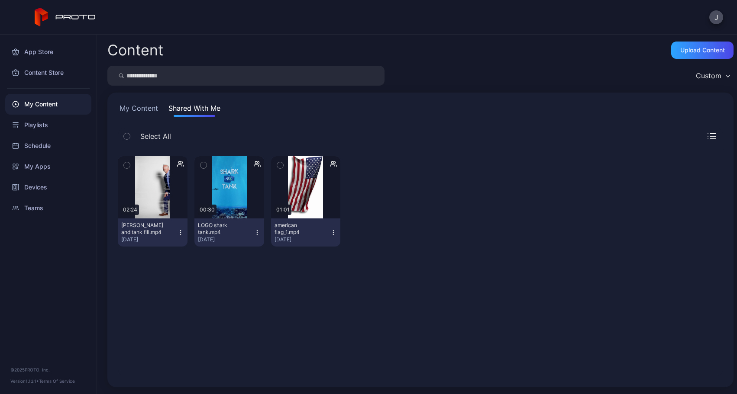
click at [137, 108] on button "My Content" at bounding box center [139, 110] width 42 height 14
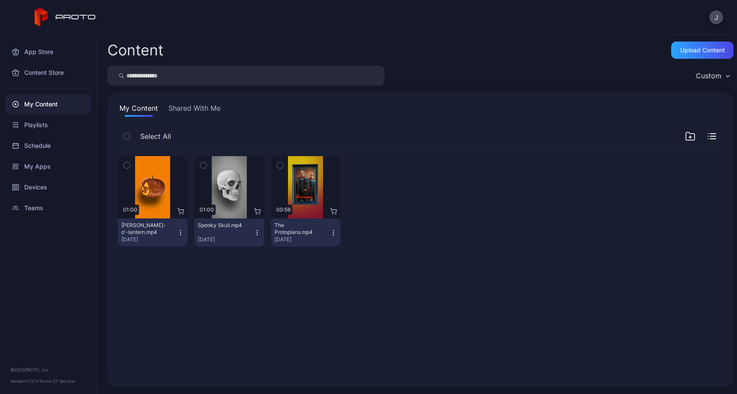
click at [184, 109] on button "Shared With Me" at bounding box center [194, 110] width 55 height 14
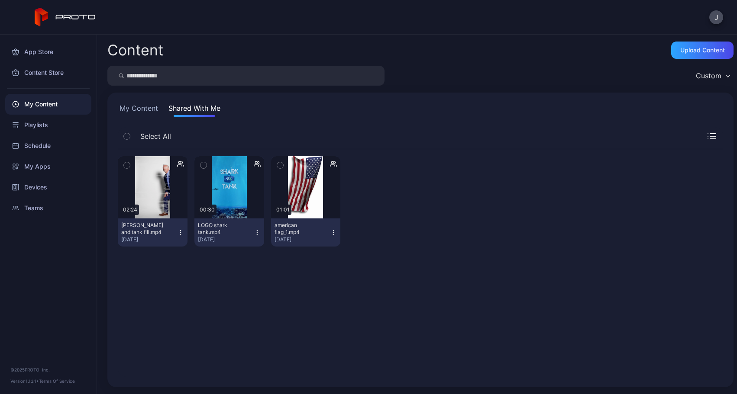
click at [141, 102] on div "My Content Shared With Me Select All Preview 02:24 John and tank fill.mp4 Oct 1…" at bounding box center [420, 240] width 626 height 295
click at [139, 109] on button "My Content" at bounding box center [139, 110] width 42 height 14
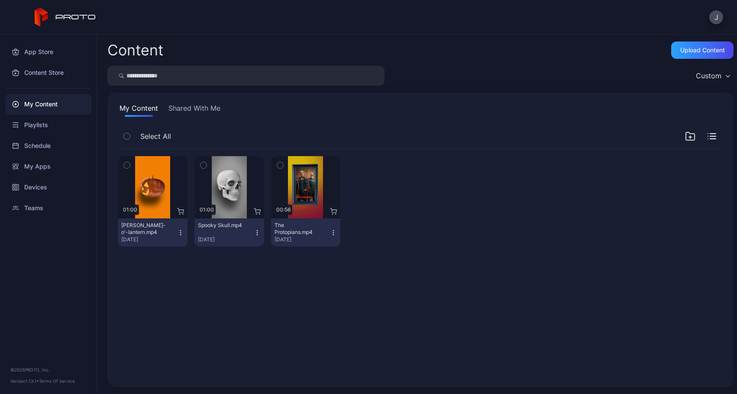
click at [196, 111] on button "Shared With Me" at bounding box center [194, 110] width 55 height 14
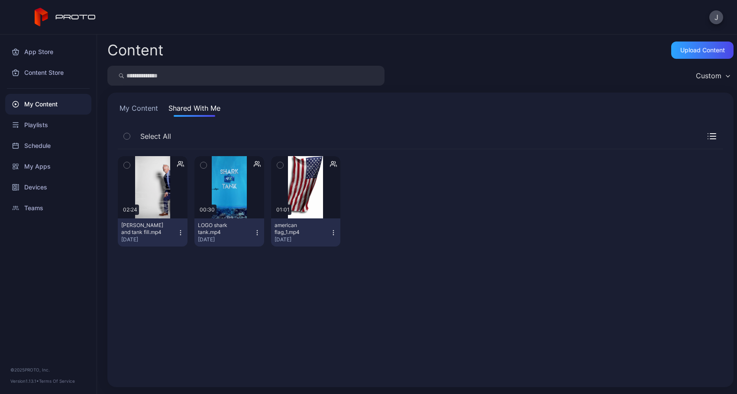
click at [142, 106] on button "My Content" at bounding box center [139, 110] width 42 height 14
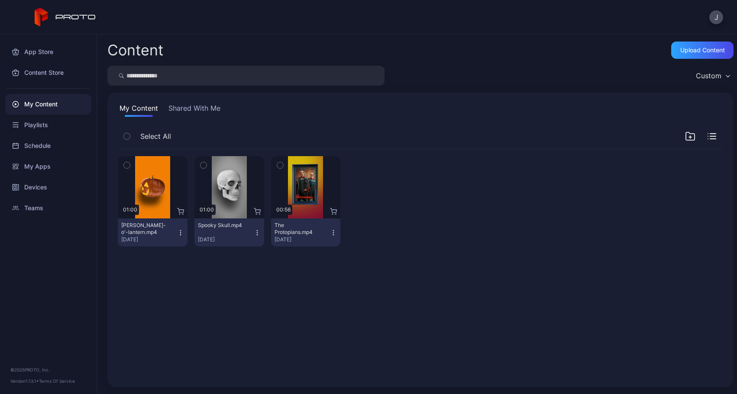
click at [197, 106] on button "Shared With Me" at bounding box center [194, 110] width 55 height 14
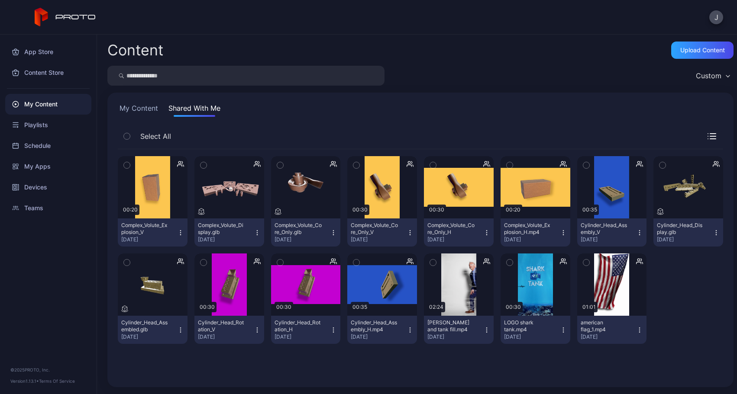
click at [706, 138] on div "Select All" at bounding box center [420, 138] width 605 height 22
click at [710, 136] on icon "button" at bounding box center [713, 136] width 6 height 0
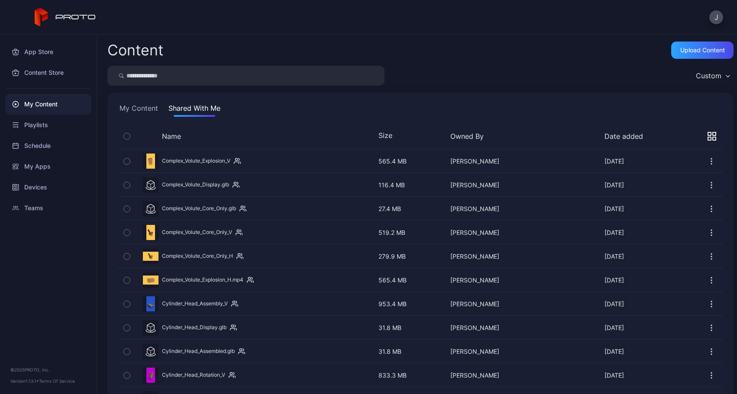
click at [707, 136] on icon "button" at bounding box center [711, 136] width 9 height 9
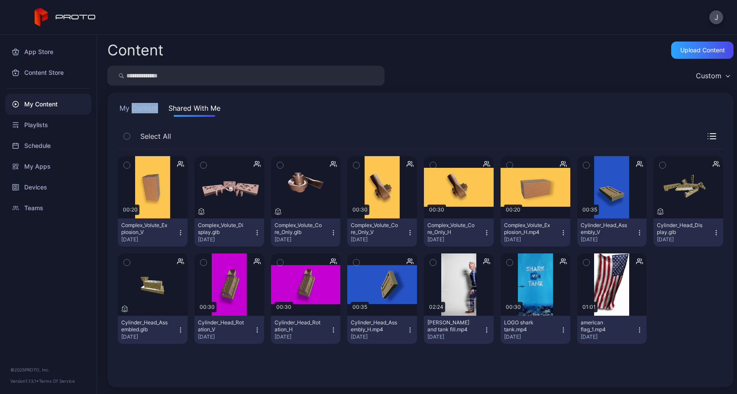
click at [128, 107] on button "My Content" at bounding box center [139, 110] width 42 height 14
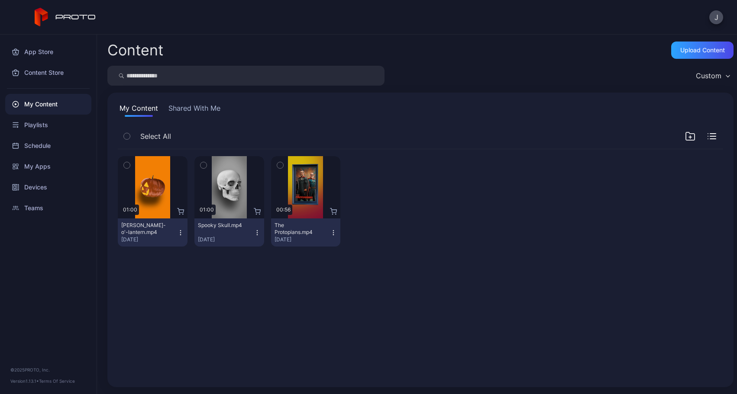
click at [689, 137] on icon "button" at bounding box center [690, 137] width 3 height 0
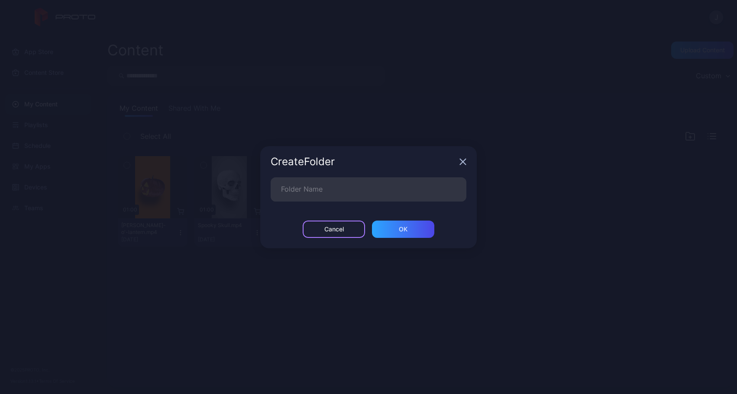
click at [346, 229] on div "Cancel" at bounding box center [334, 229] width 62 height 17
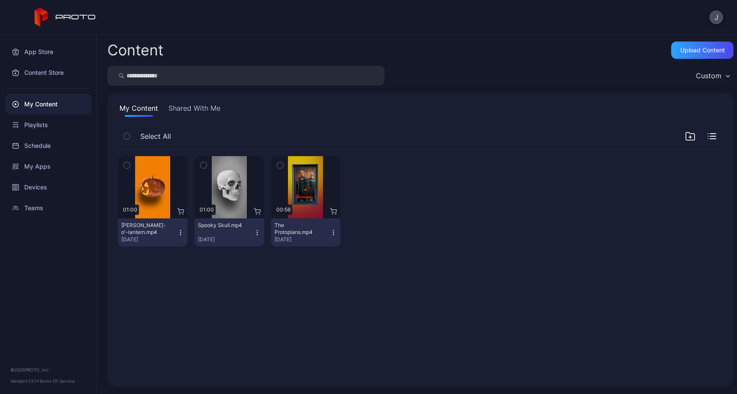
click at [202, 109] on button "Shared With Me" at bounding box center [194, 110] width 55 height 14
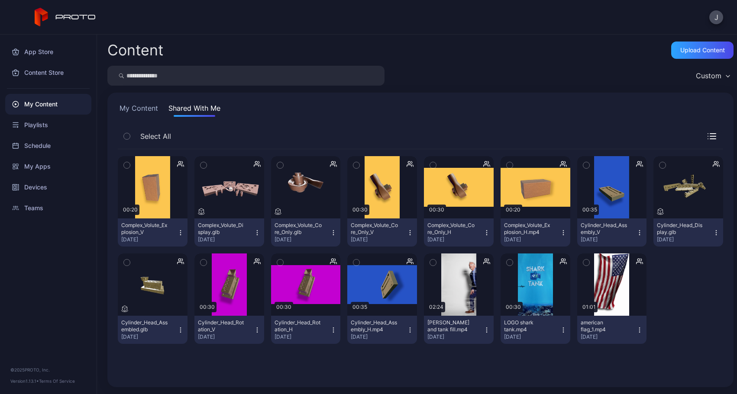
click at [126, 135] on icon "button" at bounding box center [127, 137] width 6 height 10
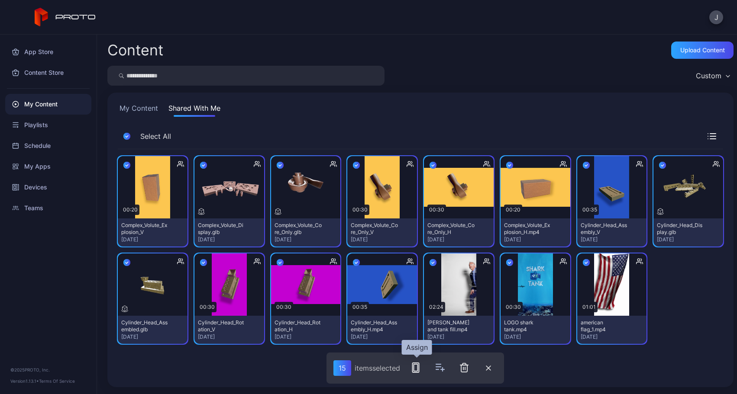
click at [419, 369] on icon "button" at bounding box center [415, 368] width 10 height 10
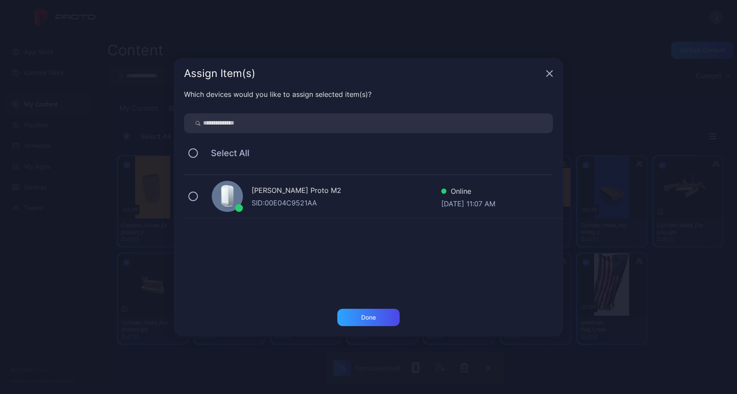
click at [274, 200] on div "SID: 00E04C9521AA" at bounding box center [347, 203] width 190 height 10
click at [377, 322] on div "Done" at bounding box center [368, 317] width 62 height 17
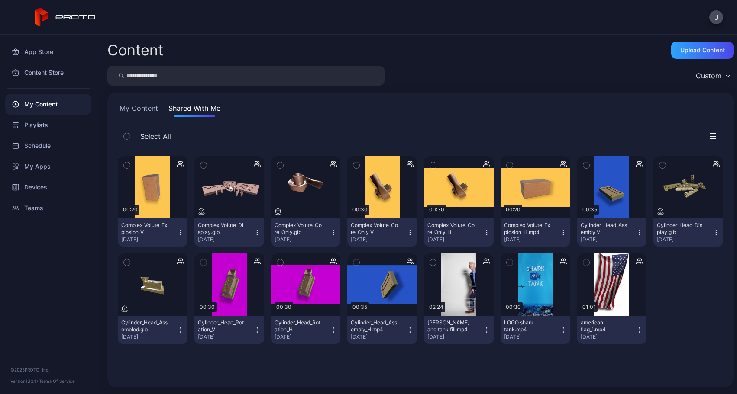
click at [138, 111] on button "My Content" at bounding box center [139, 110] width 42 height 14
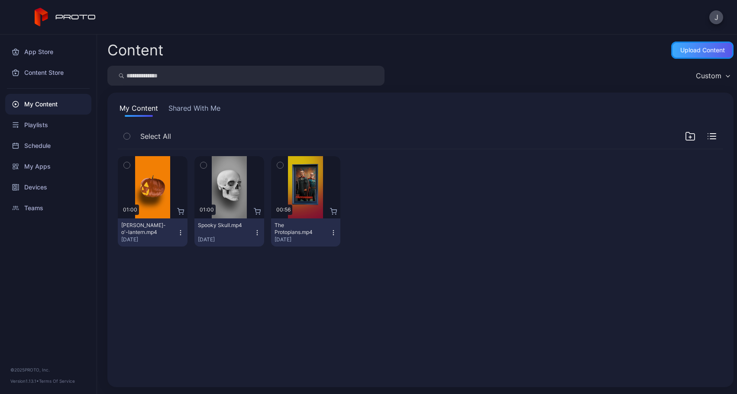
click at [678, 57] on div "Upload Content" at bounding box center [702, 50] width 62 height 17
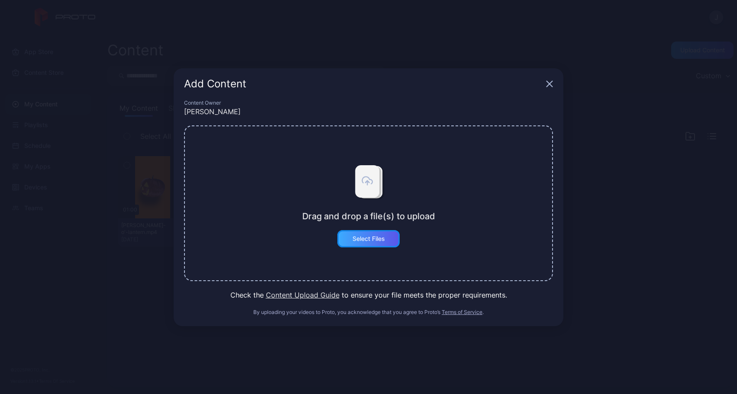
click at [372, 237] on div "Select Files" at bounding box center [368, 238] width 32 height 7
click at [553, 84] on div "Add Content" at bounding box center [369, 83] width 390 height 31
click at [541, 87] on div "Add Content" at bounding box center [363, 84] width 358 height 10
click at [548, 86] on icon "button" at bounding box center [549, 84] width 7 height 7
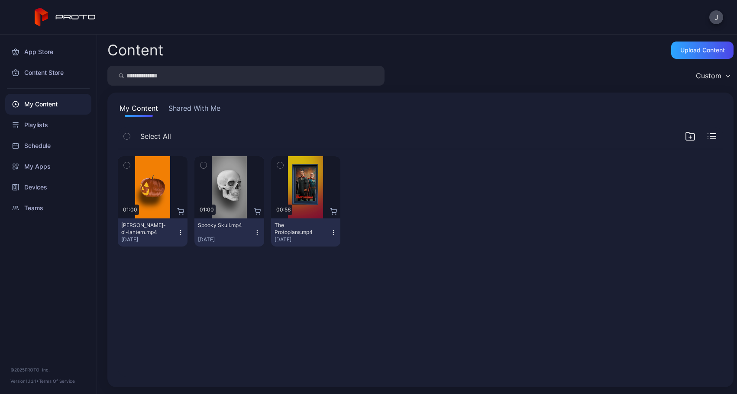
click at [190, 106] on button "Shared With Me" at bounding box center [194, 110] width 55 height 14
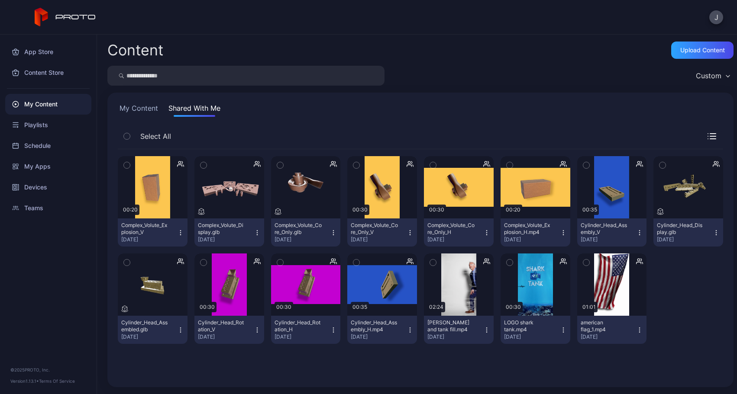
click at [144, 105] on button "My Content" at bounding box center [139, 110] width 42 height 14
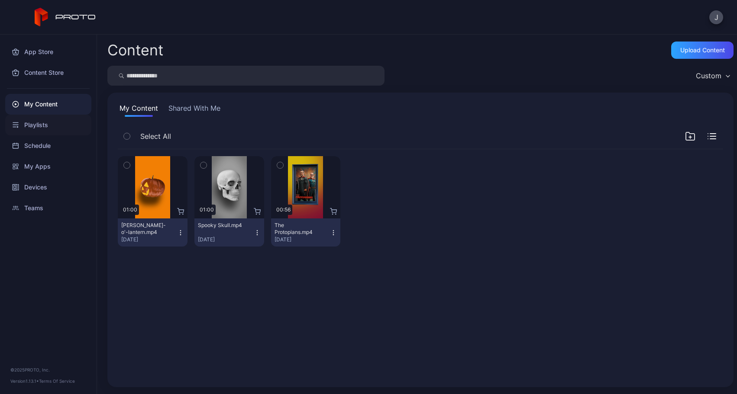
click at [53, 123] on div "Playlists" at bounding box center [48, 125] width 86 height 21
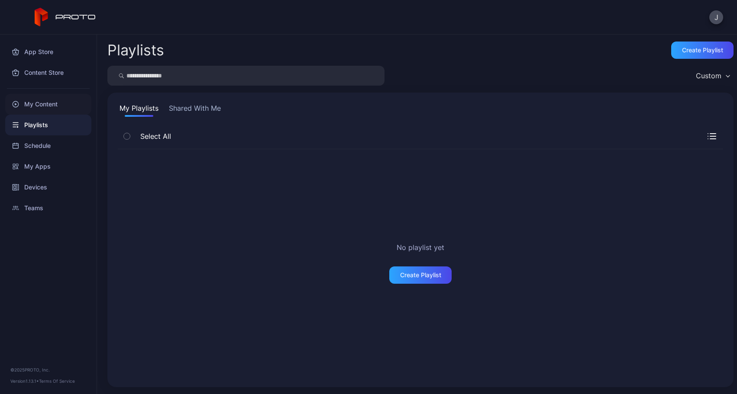
click at [42, 110] on div "My Content" at bounding box center [48, 104] width 86 height 21
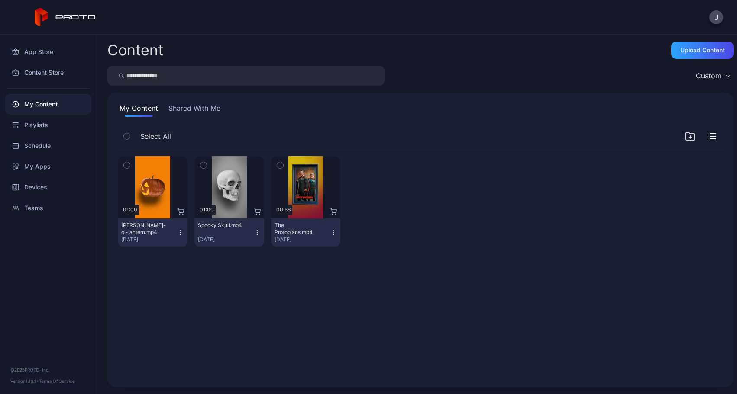
click at [196, 110] on button "Shared With Me" at bounding box center [194, 110] width 55 height 14
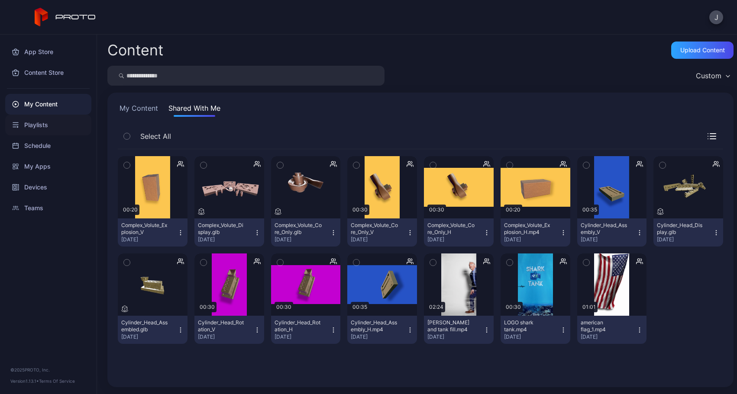
click at [44, 129] on div "Playlists" at bounding box center [48, 125] width 86 height 21
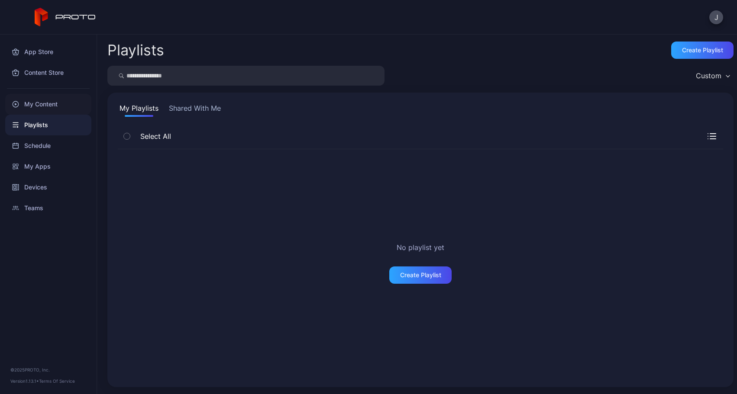
click at [43, 99] on div "My Content" at bounding box center [48, 104] width 86 height 21
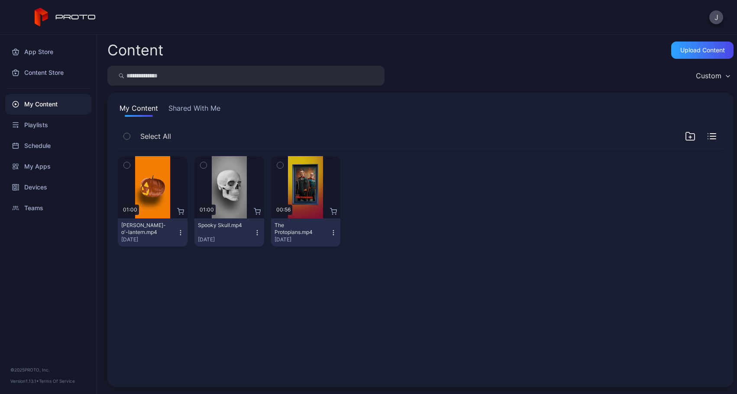
click at [192, 111] on button "Shared With Me" at bounding box center [194, 110] width 55 height 14
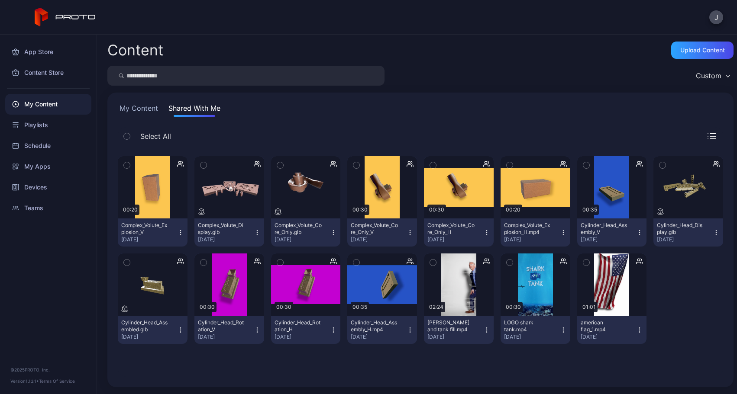
click at [430, 261] on icon "button" at bounding box center [433, 263] width 6 height 10
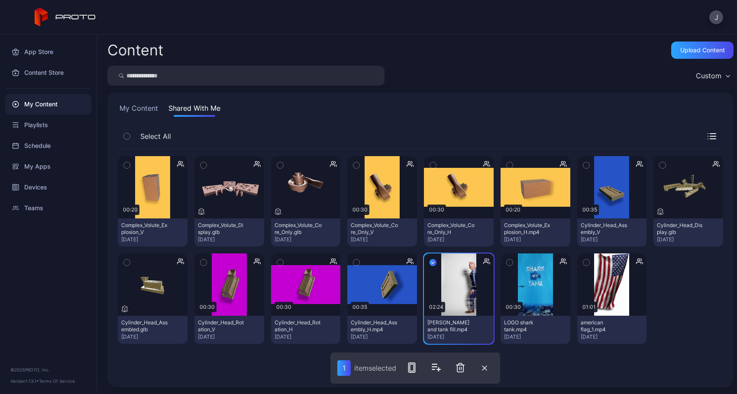
click at [506, 262] on icon "button" at bounding box center [509, 263] width 6 height 10
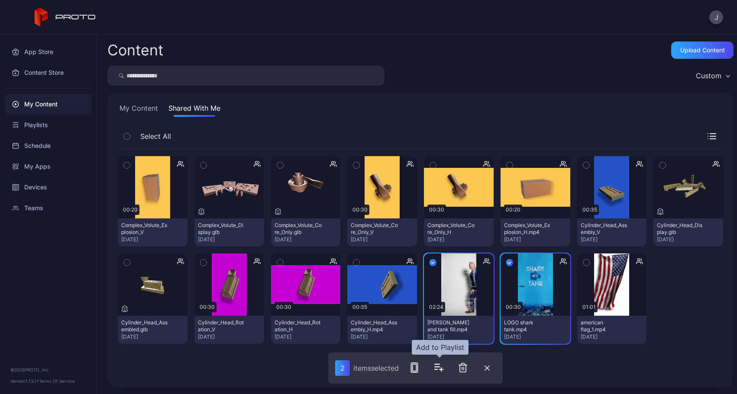
click at [441, 371] on icon "button" at bounding box center [438, 368] width 10 height 10
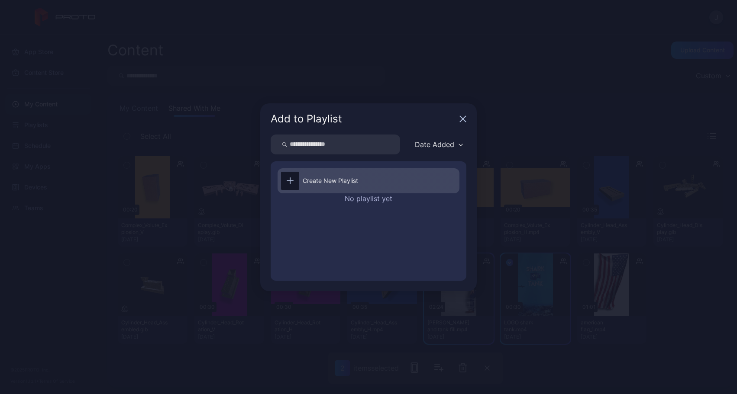
click at [355, 182] on div "Create New Playlist" at bounding box center [330, 181] width 55 height 10
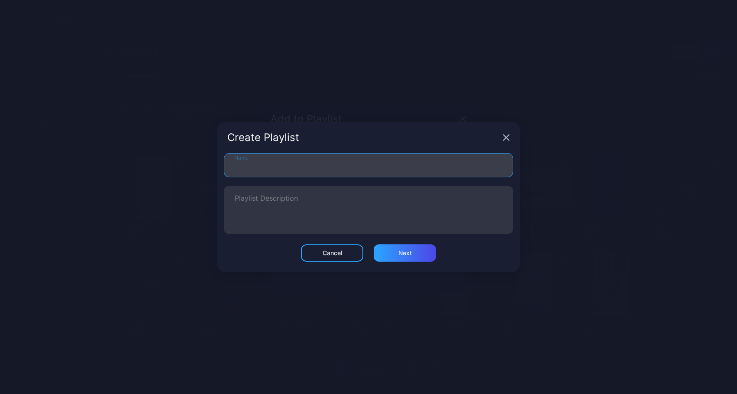
click at [288, 169] on input "Name" at bounding box center [368, 165] width 289 height 24
type input "*"
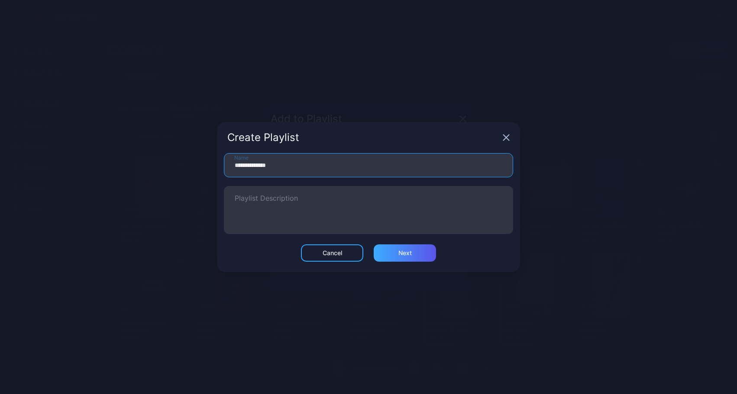
type input "**********"
click at [405, 253] on div "Next" at bounding box center [404, 253] width 13 height 7
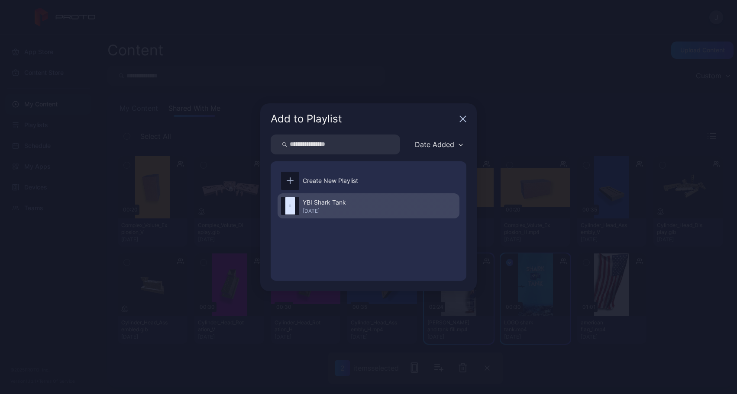
click at [333, 207] on div "YBI Shark Tank" at bounding box center [324, 202] width 43 height 10
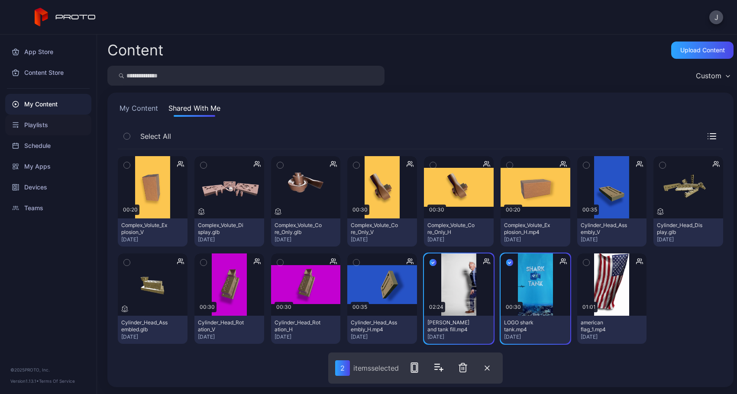
click at [38, 124] on div "Playlists" at bounding box center [48, 125] width 86 height 21
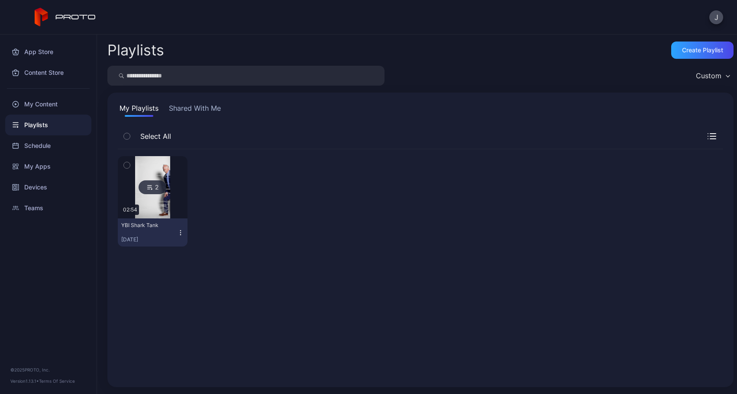
click at [174, 236] on div "[DATE]" at bounding box center [149, 239] width 56 height 7
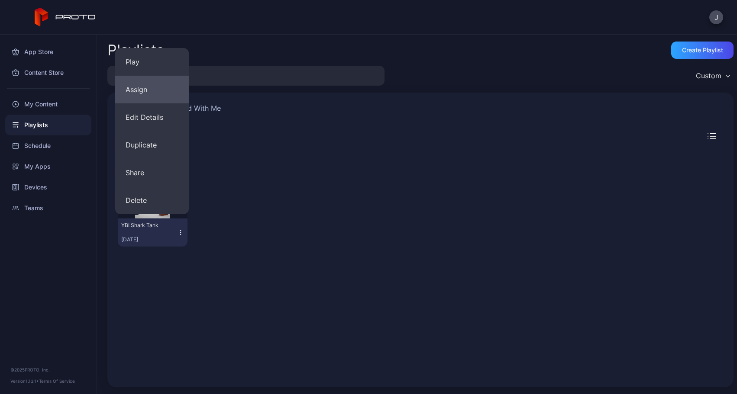
click at [145, 93] on button "Assign" at bounding box center [152, 90] width 74 height 28
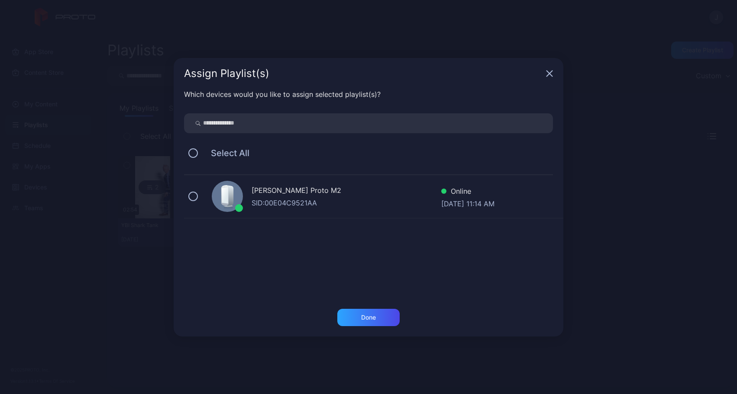
click at [271, 198] on div "SID: 00E04C9521AA" at bounding box center [347, 203] width 190 height 10
click at [387, 324] on div "Done" at bounding box center [368, 317] width 62 height 17
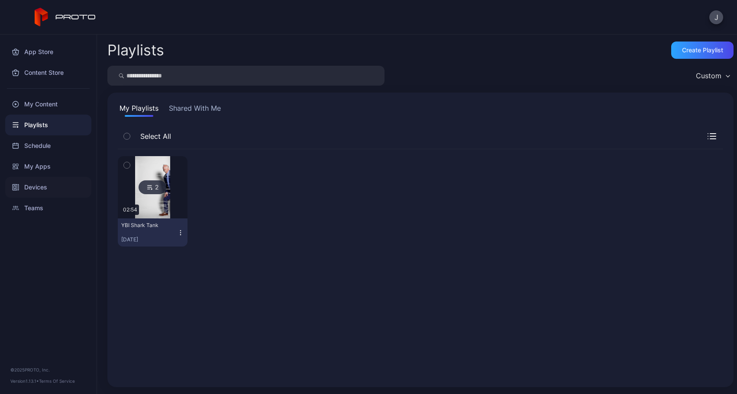
click at [37, 190] on div "Devices" at bounding box center [48, 187] width 86 height 21
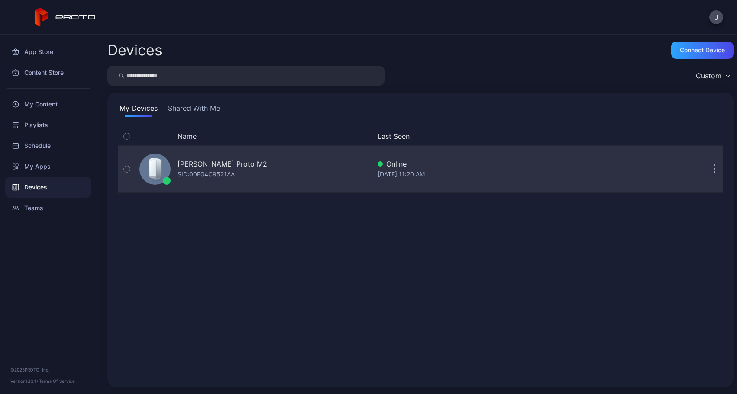
click at [706, 169] on button "button" at bounding box center [714, 169] width 17 height 17
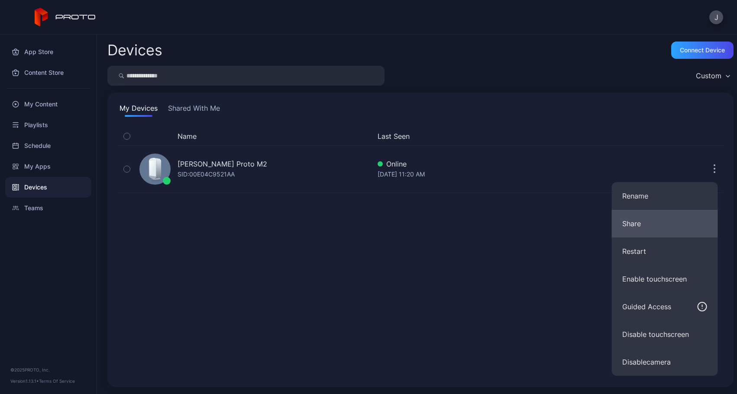
click at [671, 213] on button "Share" at bounding box center [665, 224] width 106 height 28
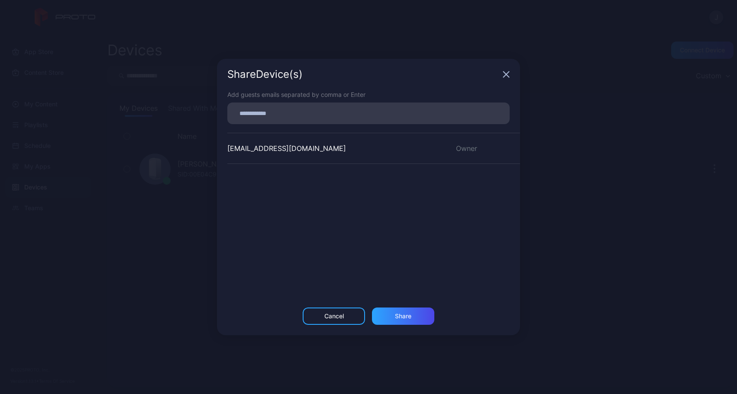
click at [318, 113] on input at bounding box center [368, 113] width 272 height 11
type input "**********"
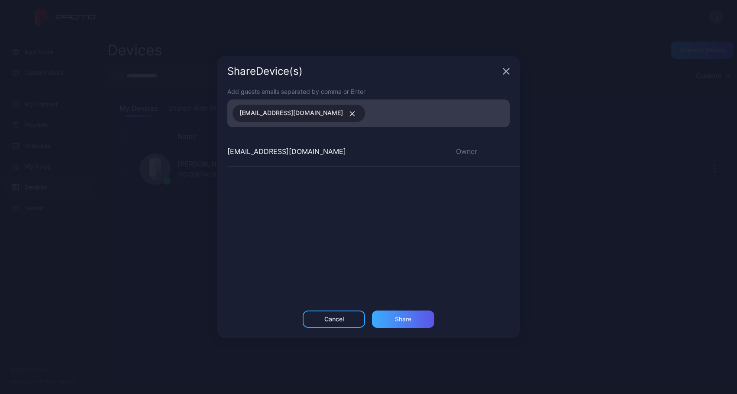
click at [396, 313] on div "Share" at bounding box center [403, 319] width 62 height 17
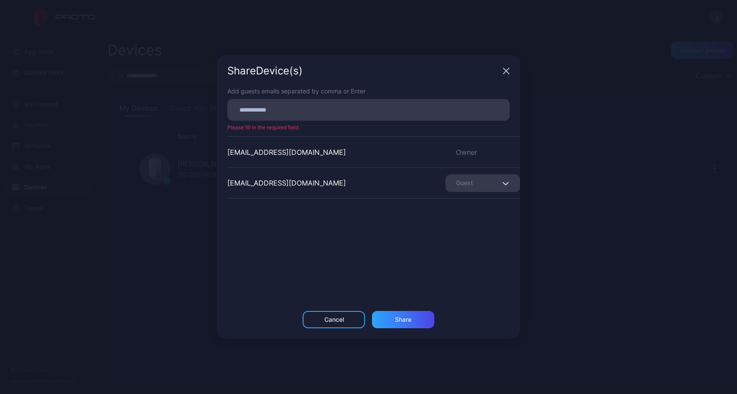
click at [509, 74] on icon "button" at bounding box center [506, 71] width 7 height 7
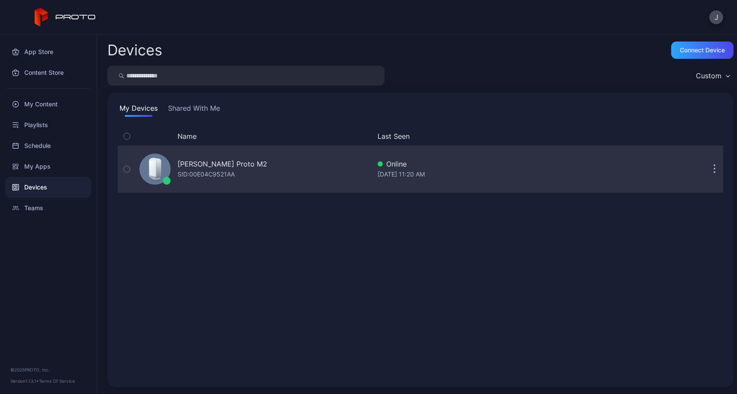
click at [713, 168] on icon "button" at bounding box center [714, 170] width 2 height 10
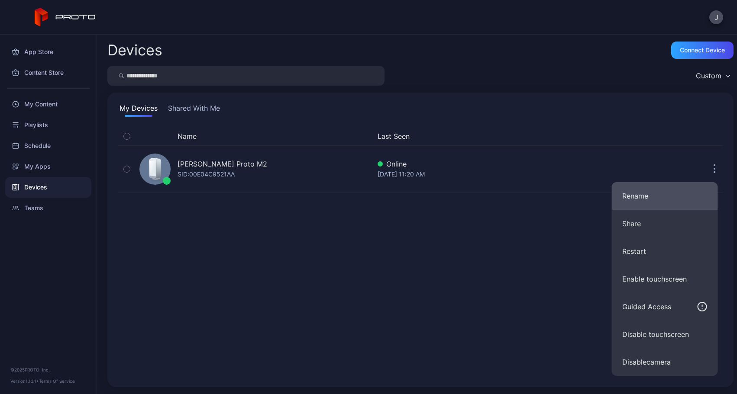
click at [646, 193] on button "Rename" at bounding box center [665, 196] width 106 height 28
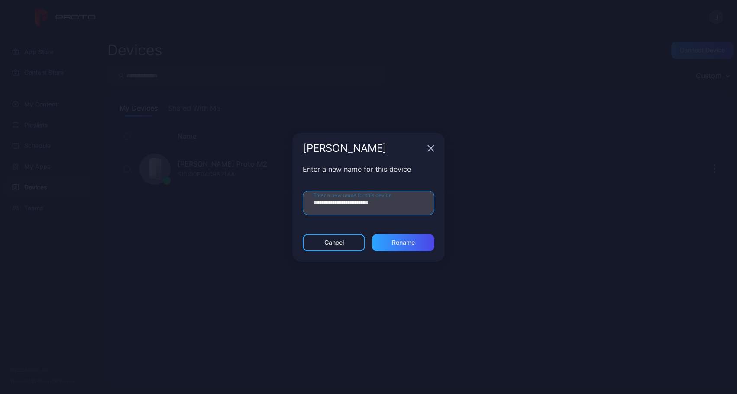
click at [361, 203] on input "**********" at bounding box center [369, 203] width 132 height 24
drag, startPoint x: 361, startPoint y: 203, endPoint x: 301, endPoint y: 200, distance: 59.8
click at [300, 200] on div "**********" at bounding box center [368, 199] width 152 height 70
type input "**********"
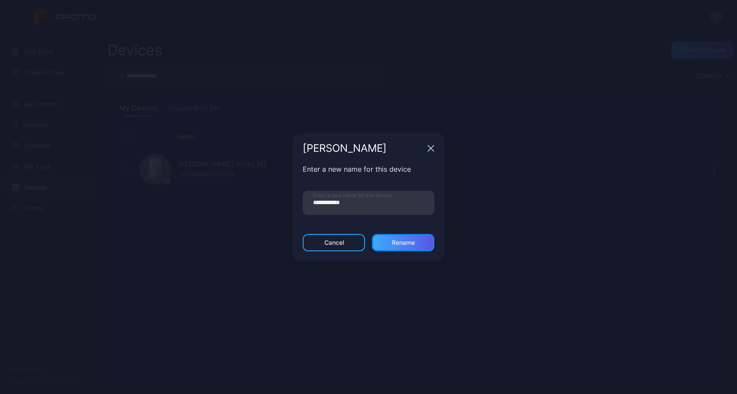
click at [410, 242] on div "Rename" at bounding box center [403, 242] width 23 height 7
